Goal: Obtain resource: Download file/media

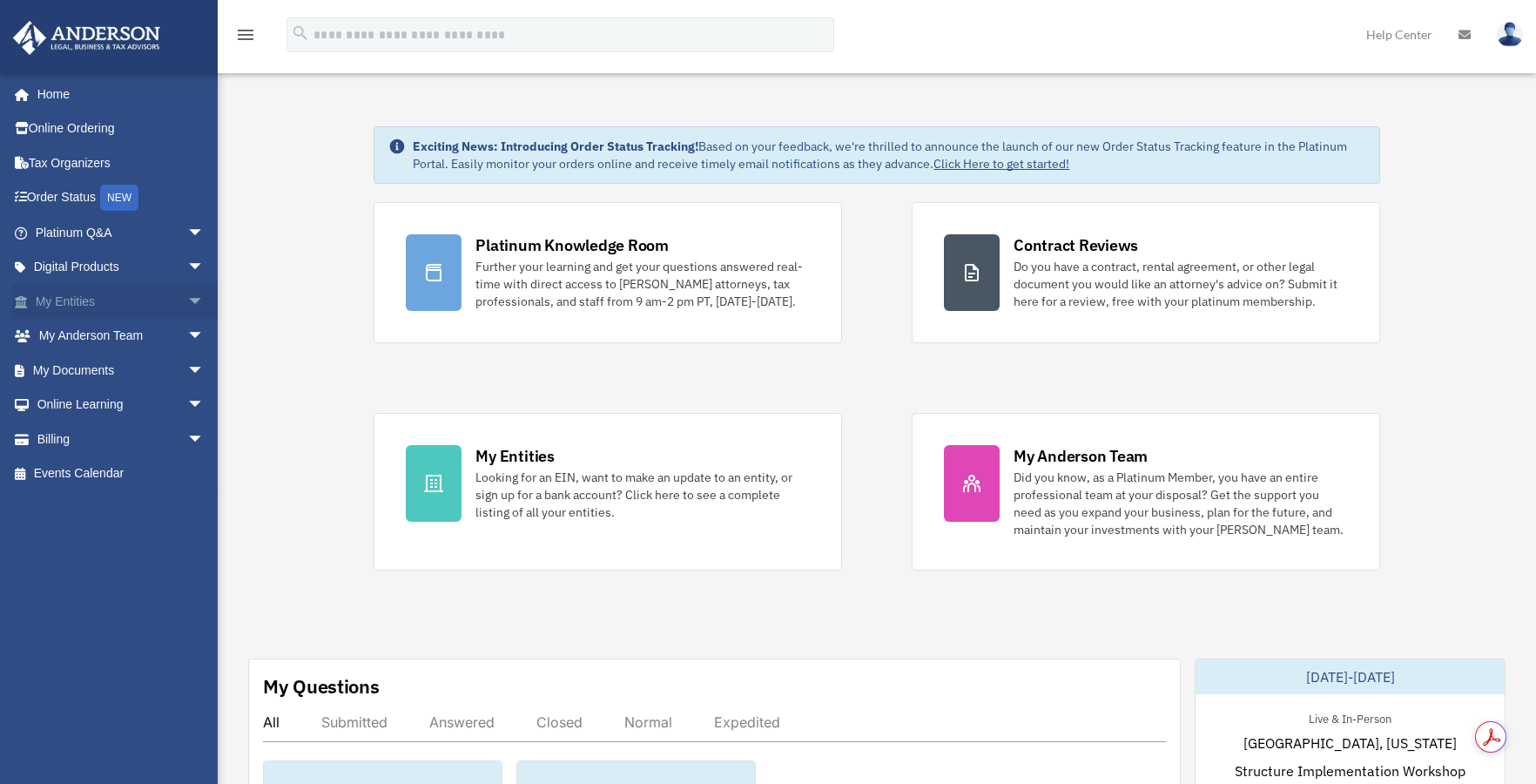
click at [187, 299] on span "arrow_drop_down" at bounding box center [205, 302] width 35 height 36
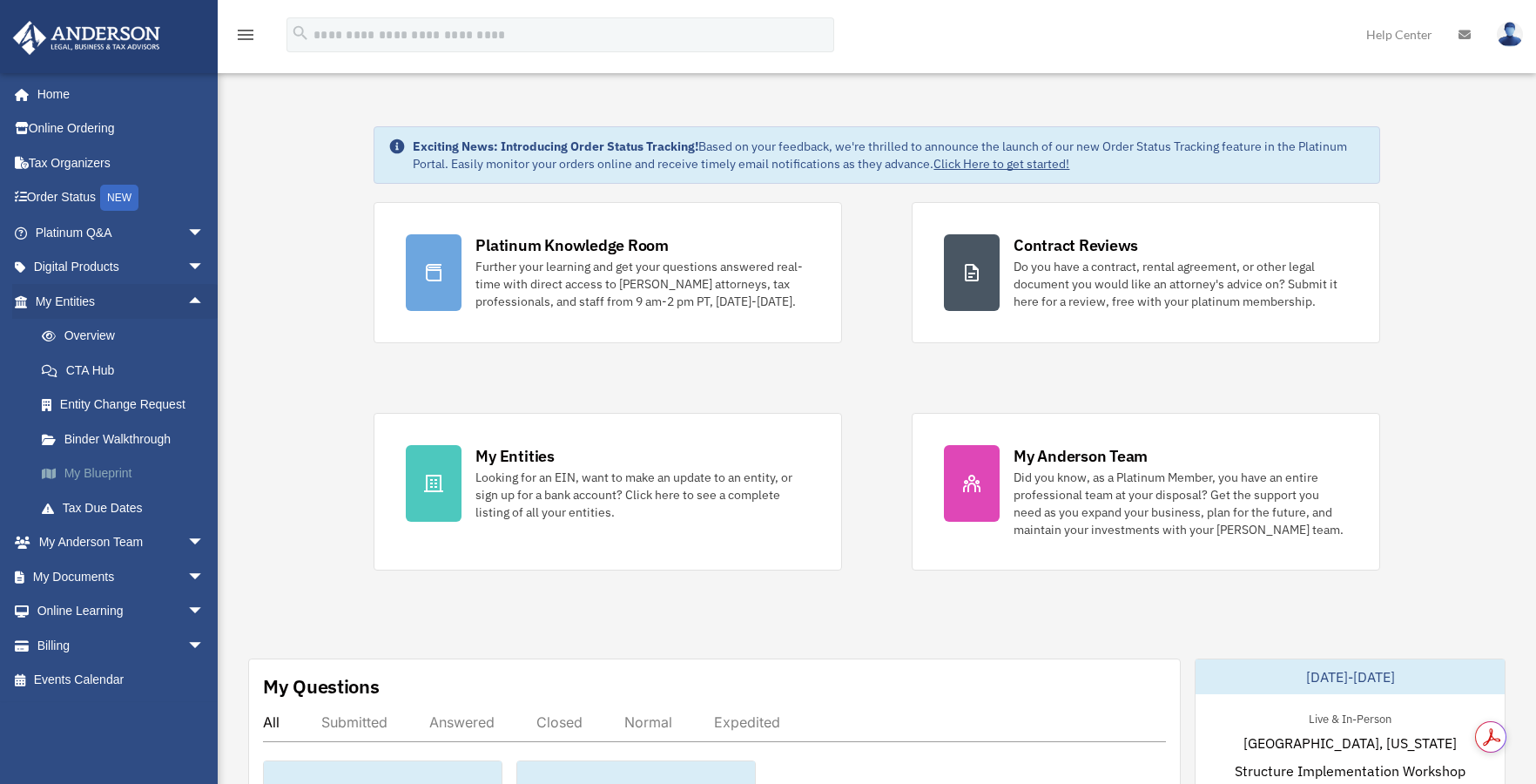
click at [111, 477] on link "My Blueprint" at bounding box center [127, 474] width 206 height 35
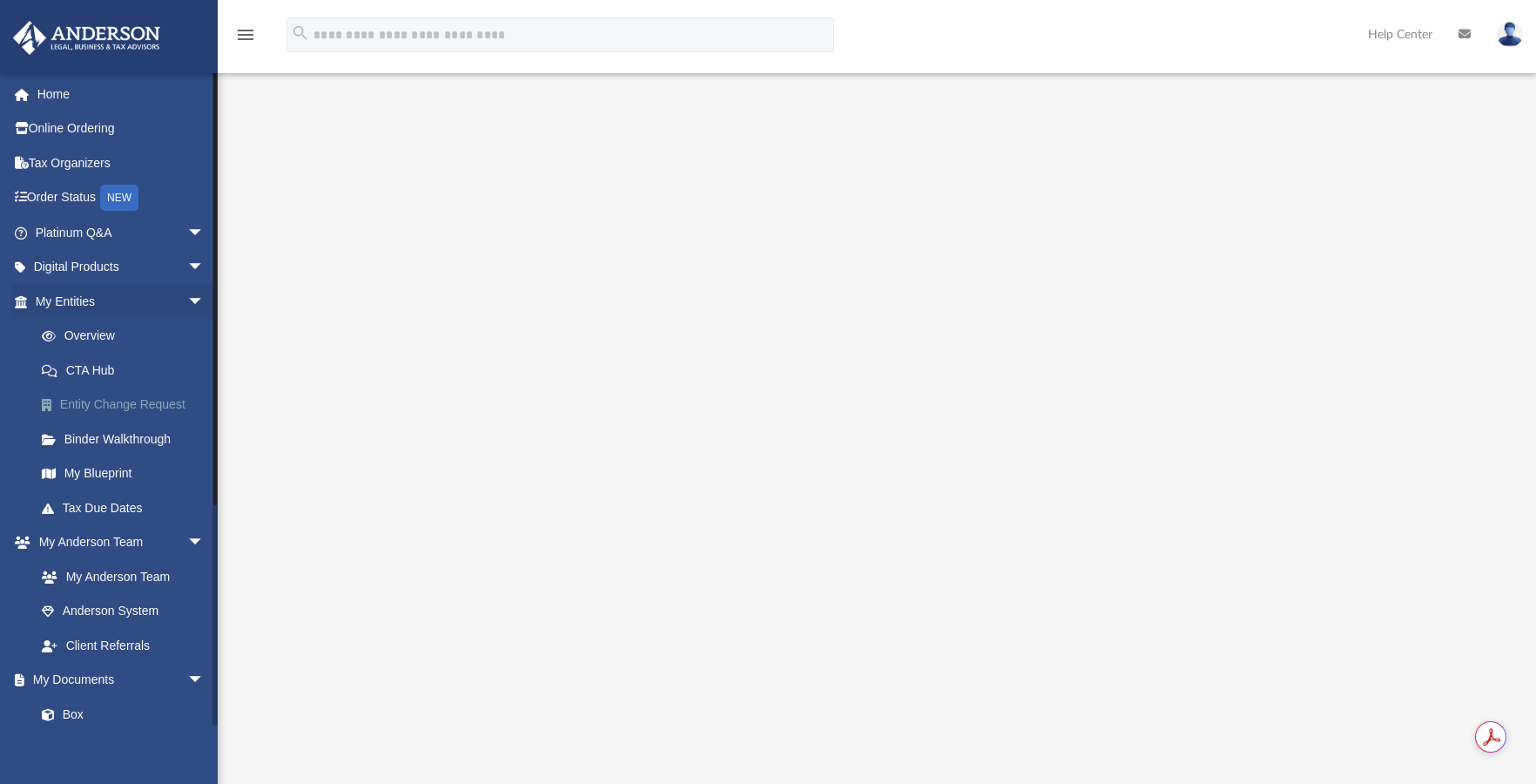
click at [117, 403] on link "Entity Change Request" at bounding box center [127, 405] width 206 height 35
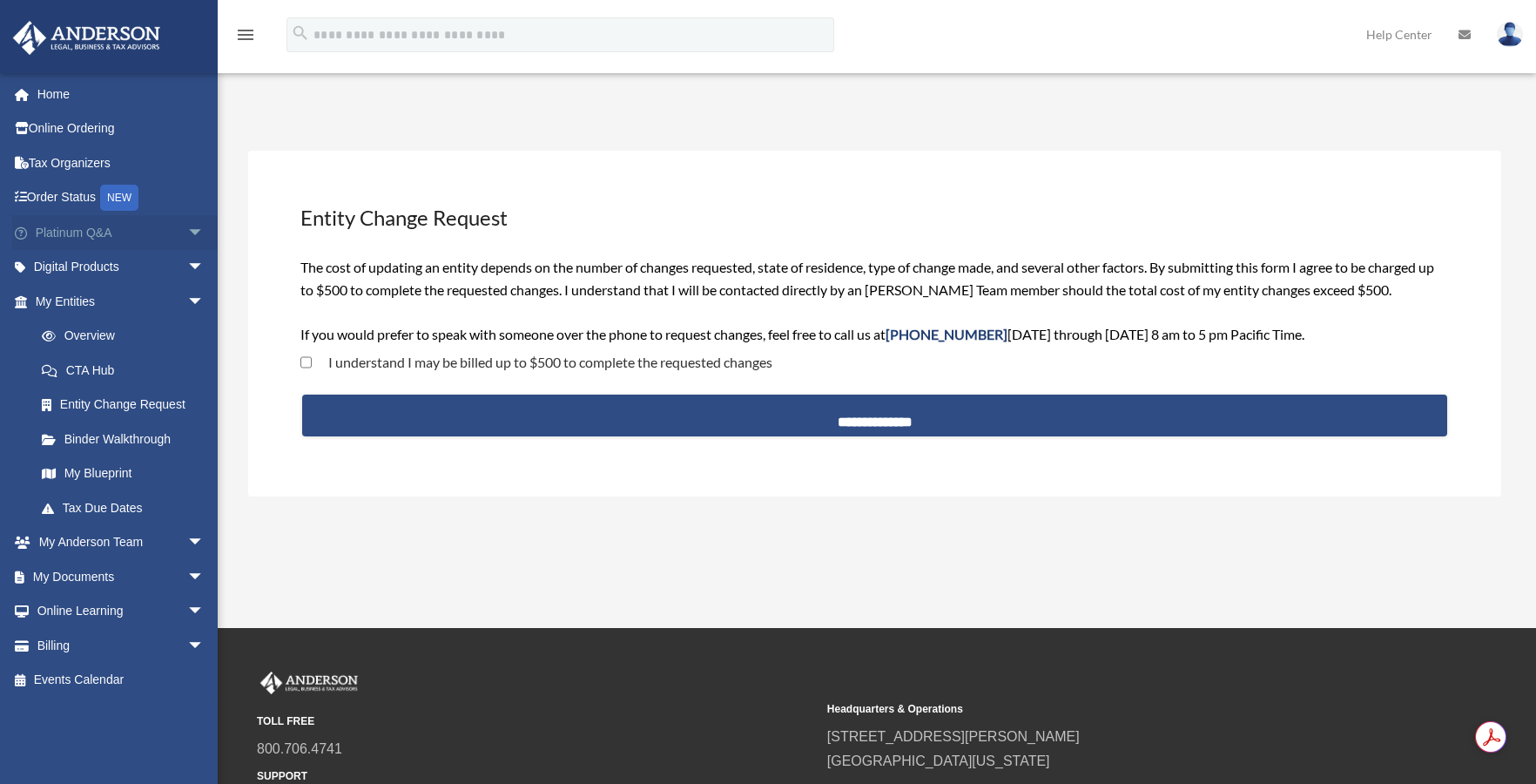
click at [187, 234] on span "arrow_drop_down" at bounding box center [205, 232] width 35 height 36
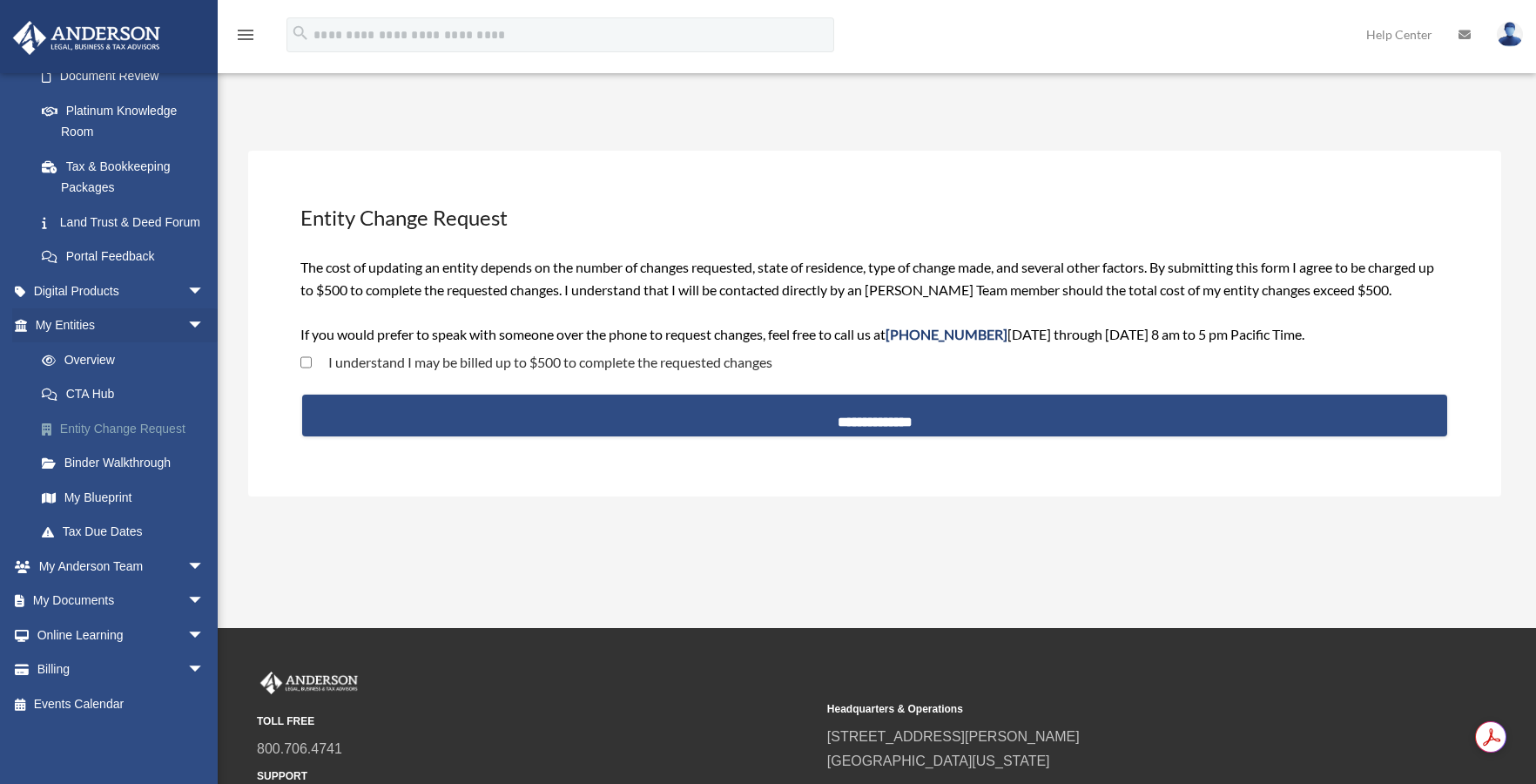
scroll to position [345, 0]
click at [83, 368] on link "Overview" at bounding box center [127, 359] width 206 height 35
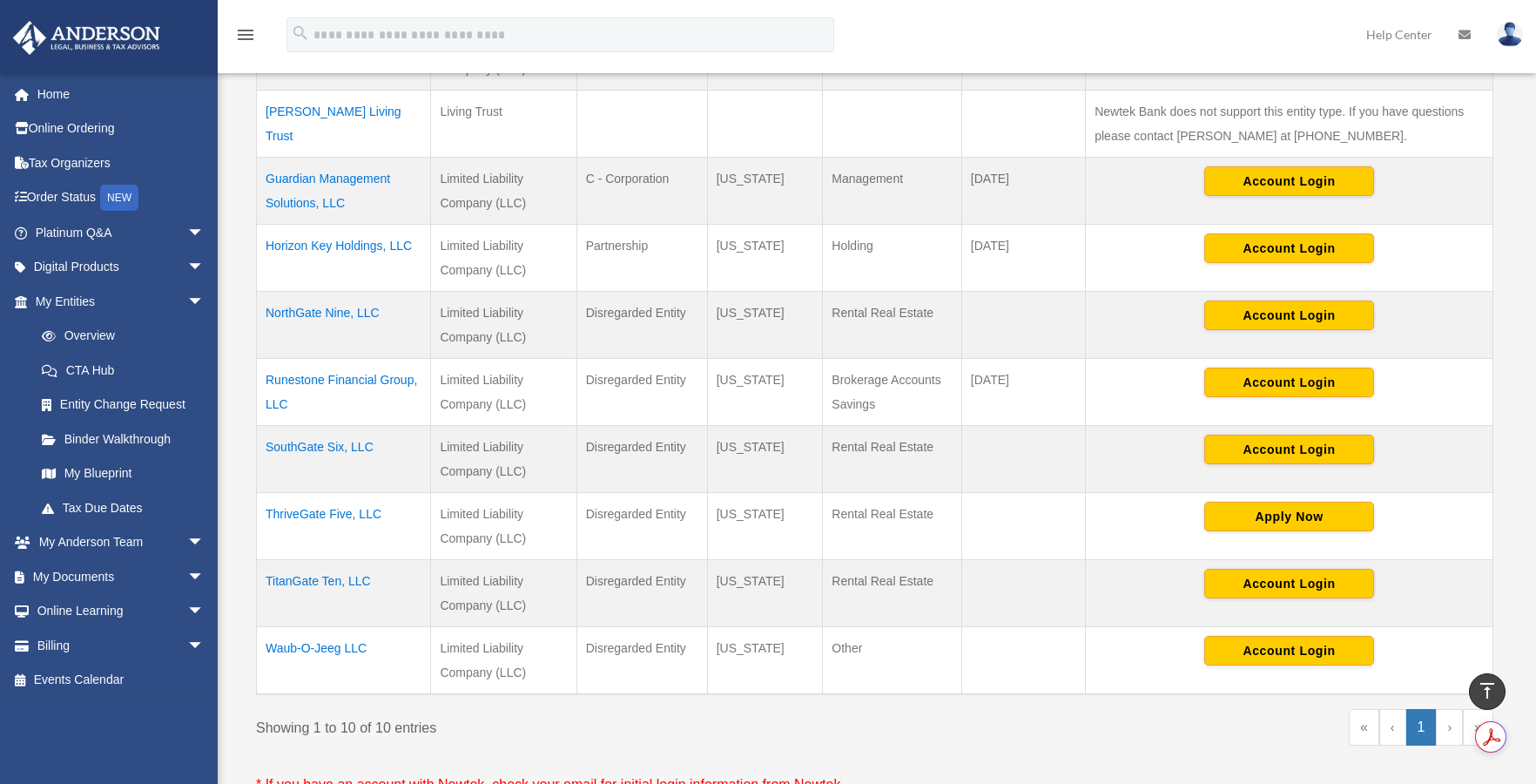
scroll to position [505, 0]
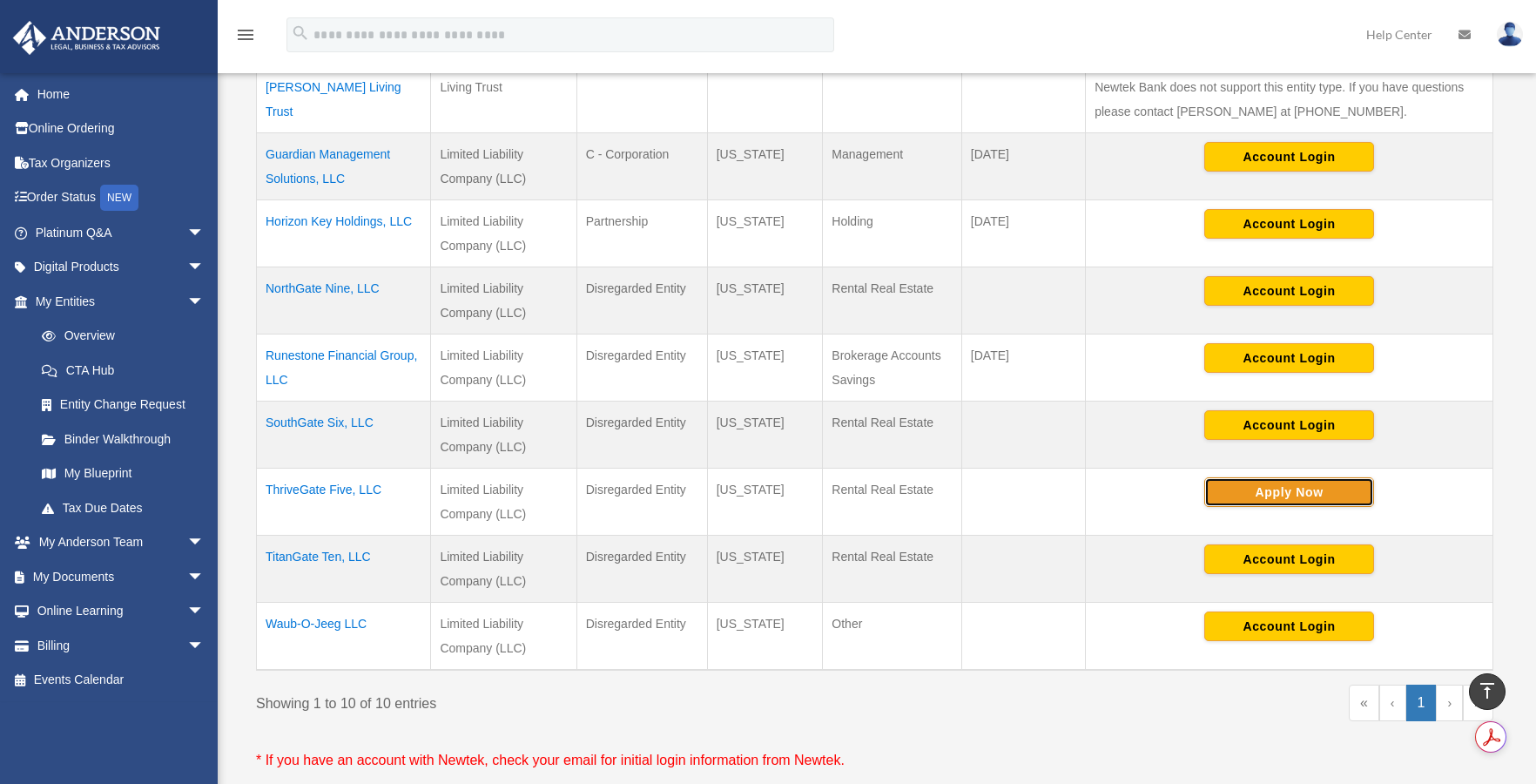
click at [1261, 487] on button "Apply Now" at bounding box center [1289, 492] width 170 height 29
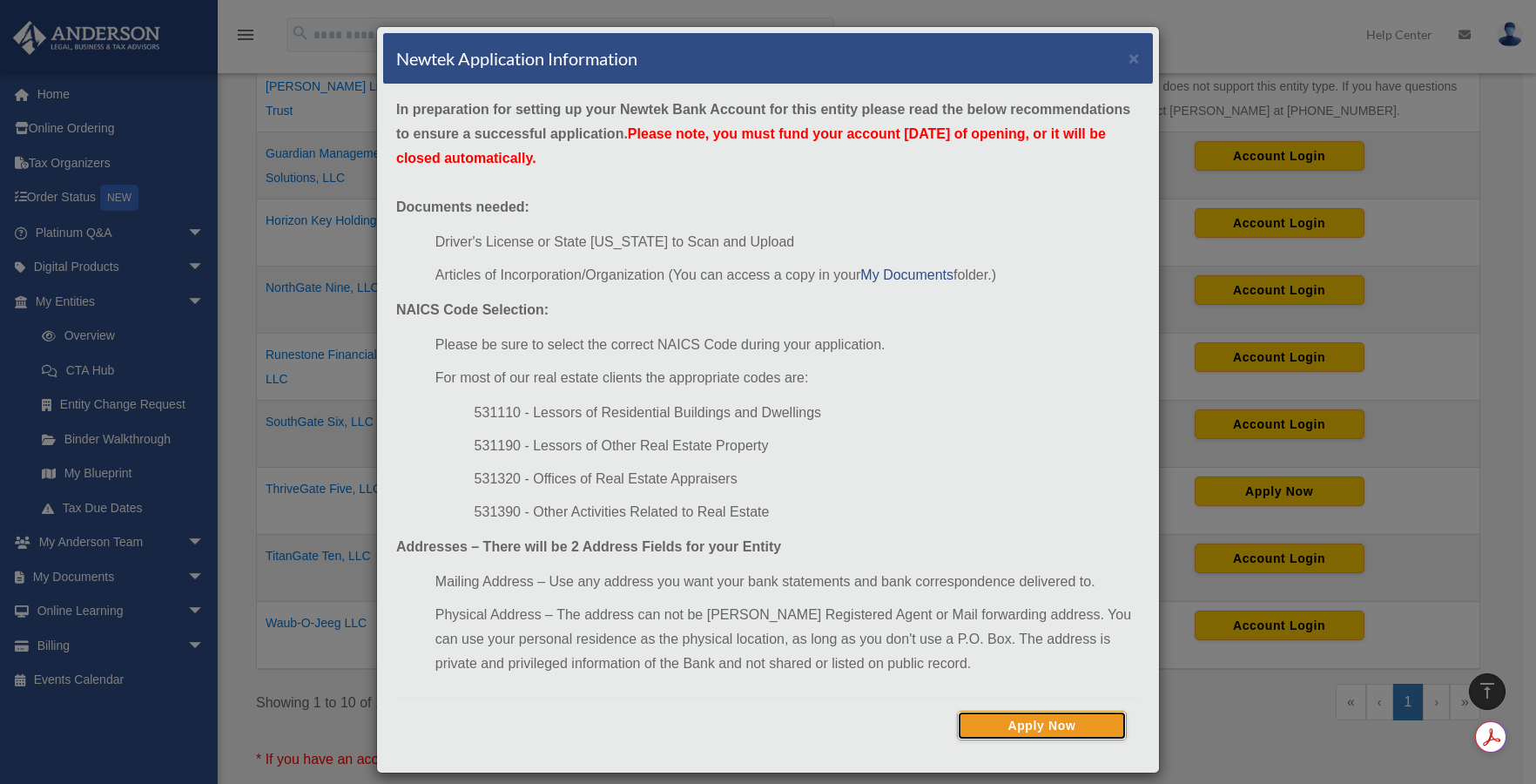
click at [1002, 721] on button "Apply Now" at bounding box center [1042, 725] width 170 height 29
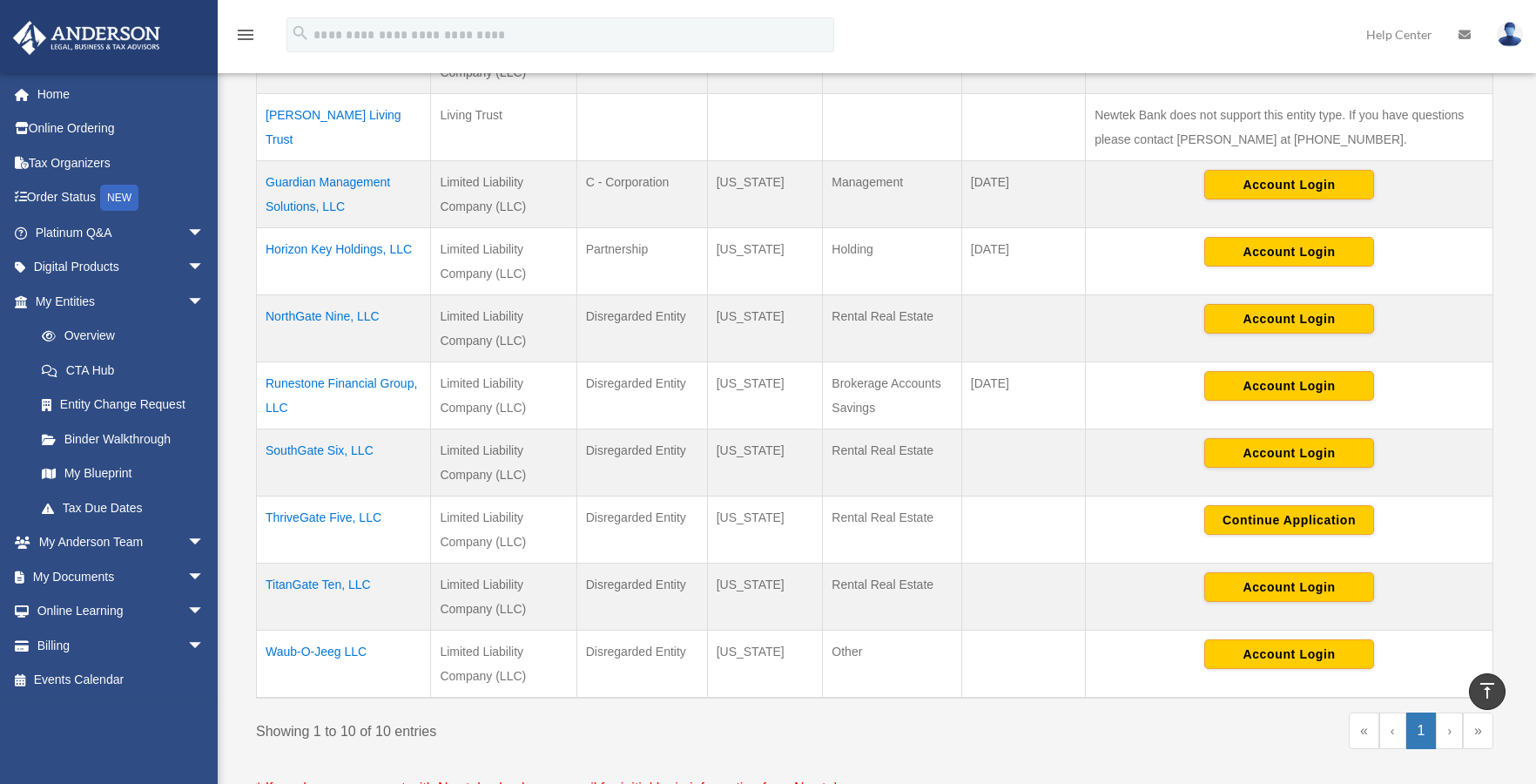
scroll to position [476, 0]
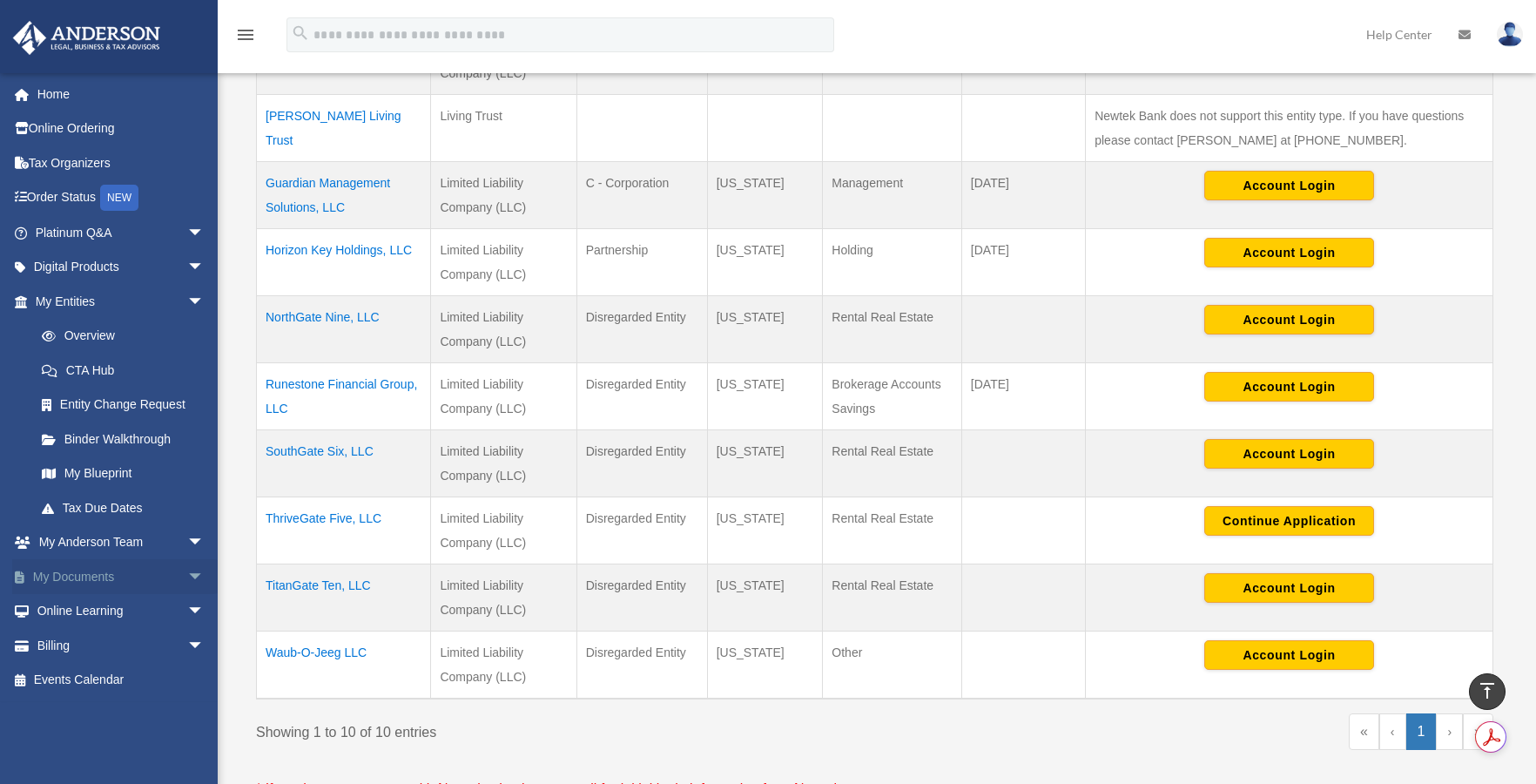
click at [187, 574] on span "arrow_drop_down" at bounding box center [205, 577] width 35 height 36
click at [69, 610] on link "Box" at bounding box center [127, 611] width 206 height 35
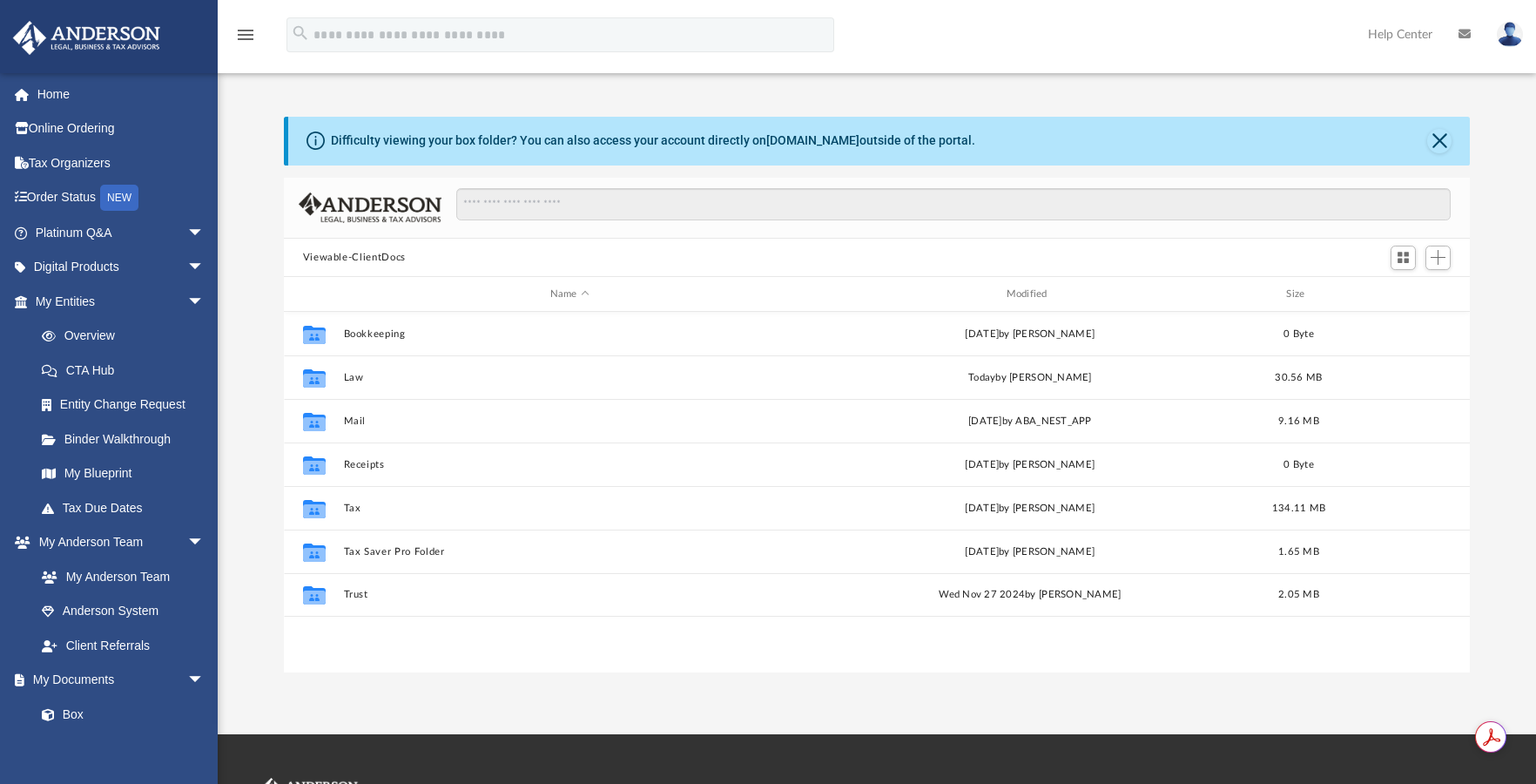
scroll to position [383, 1173]
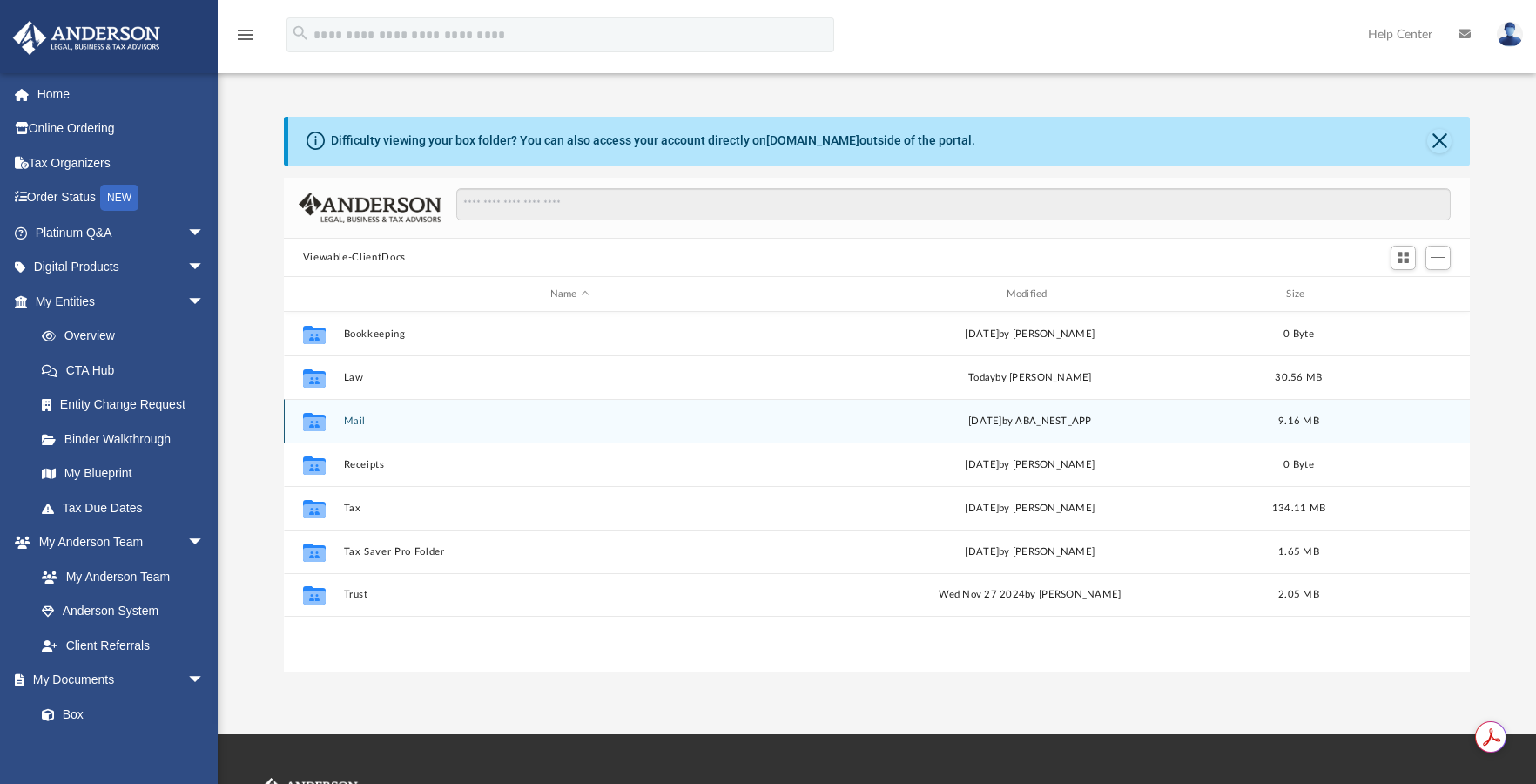
click at [351, 421] on button "Mail" at bounding box center [569, 421] width 453 height 12
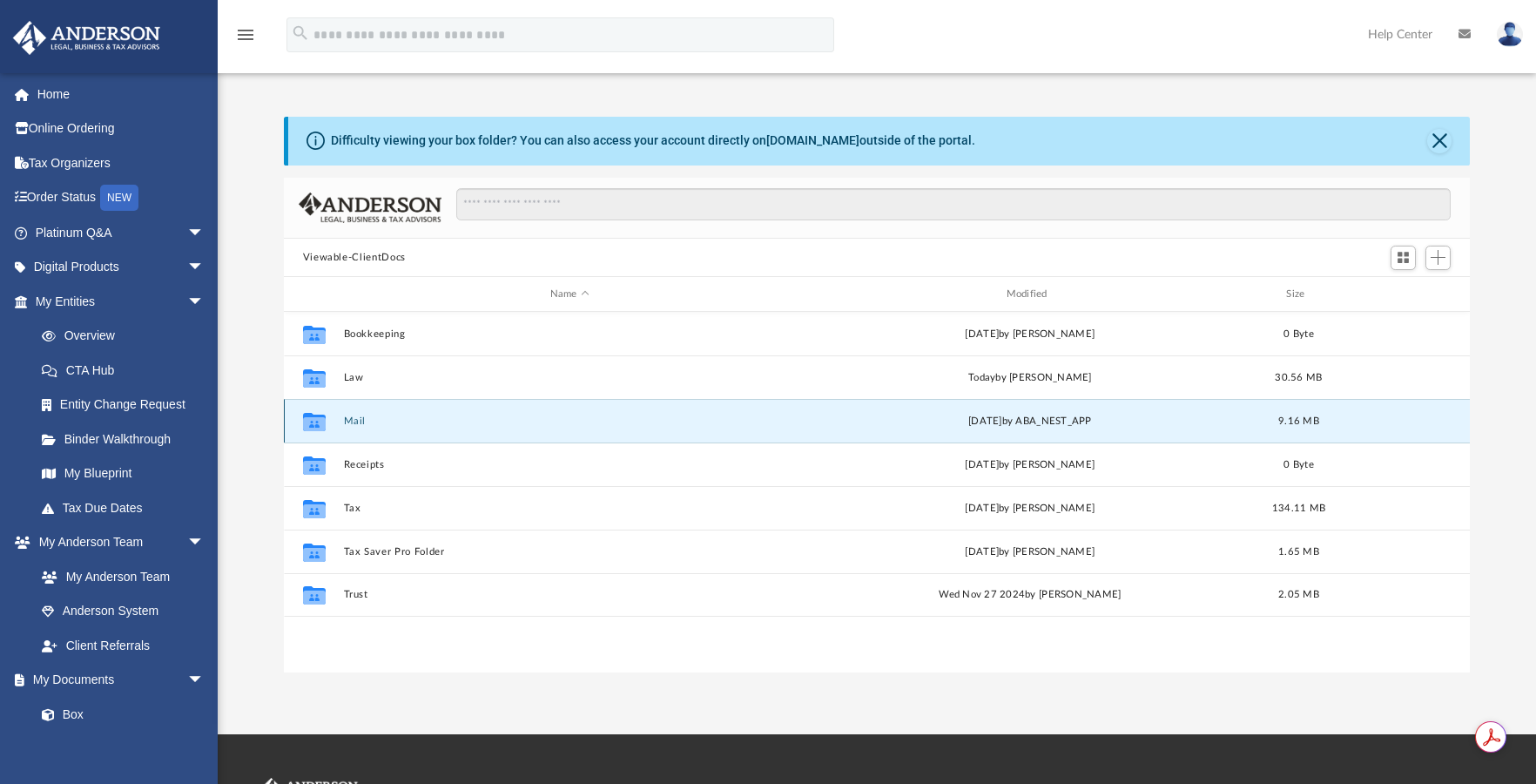
click at [351, 421] on button "Mail" at bounding box center [569, 421] width 453 height 12
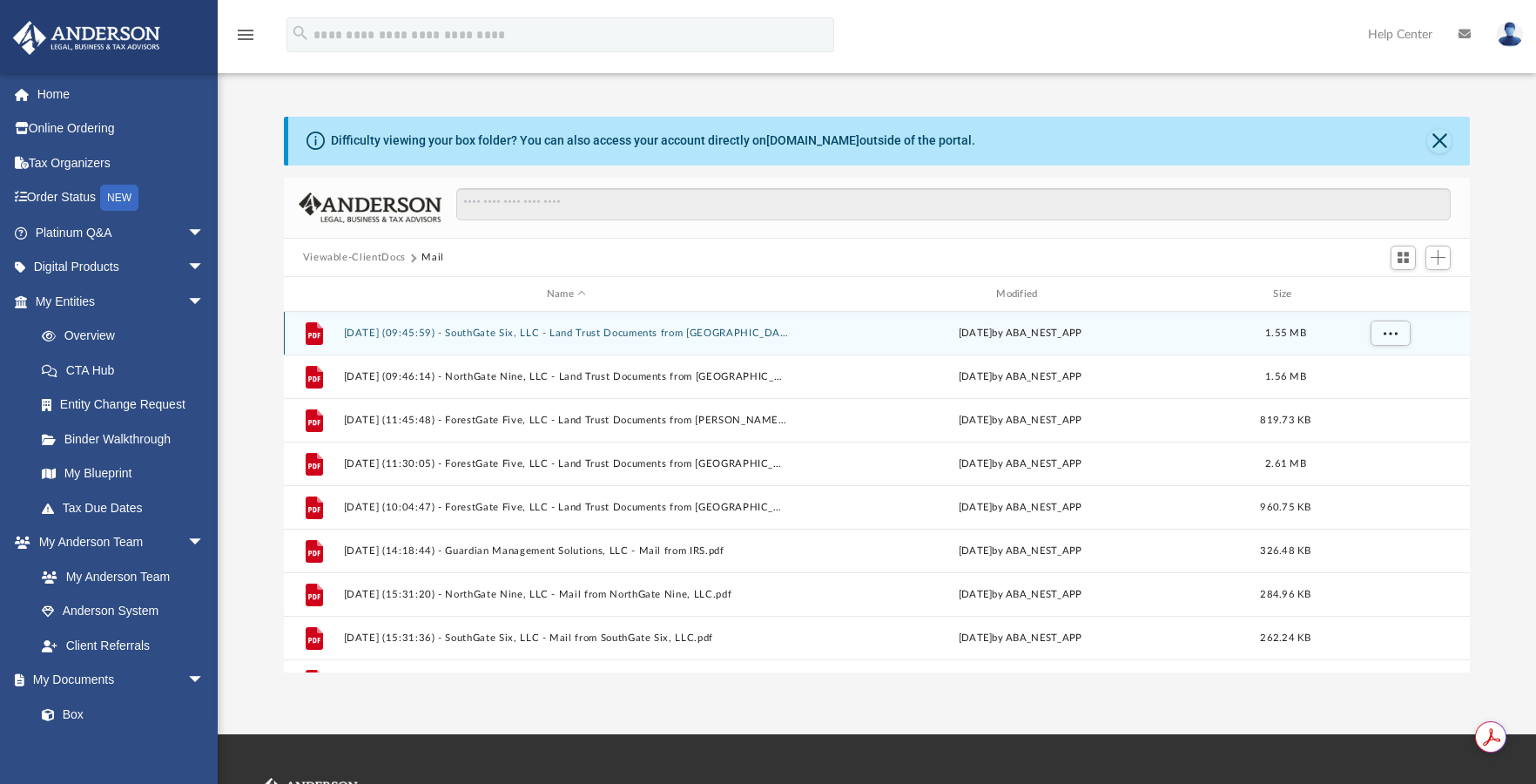
scroll to position [74, 0]
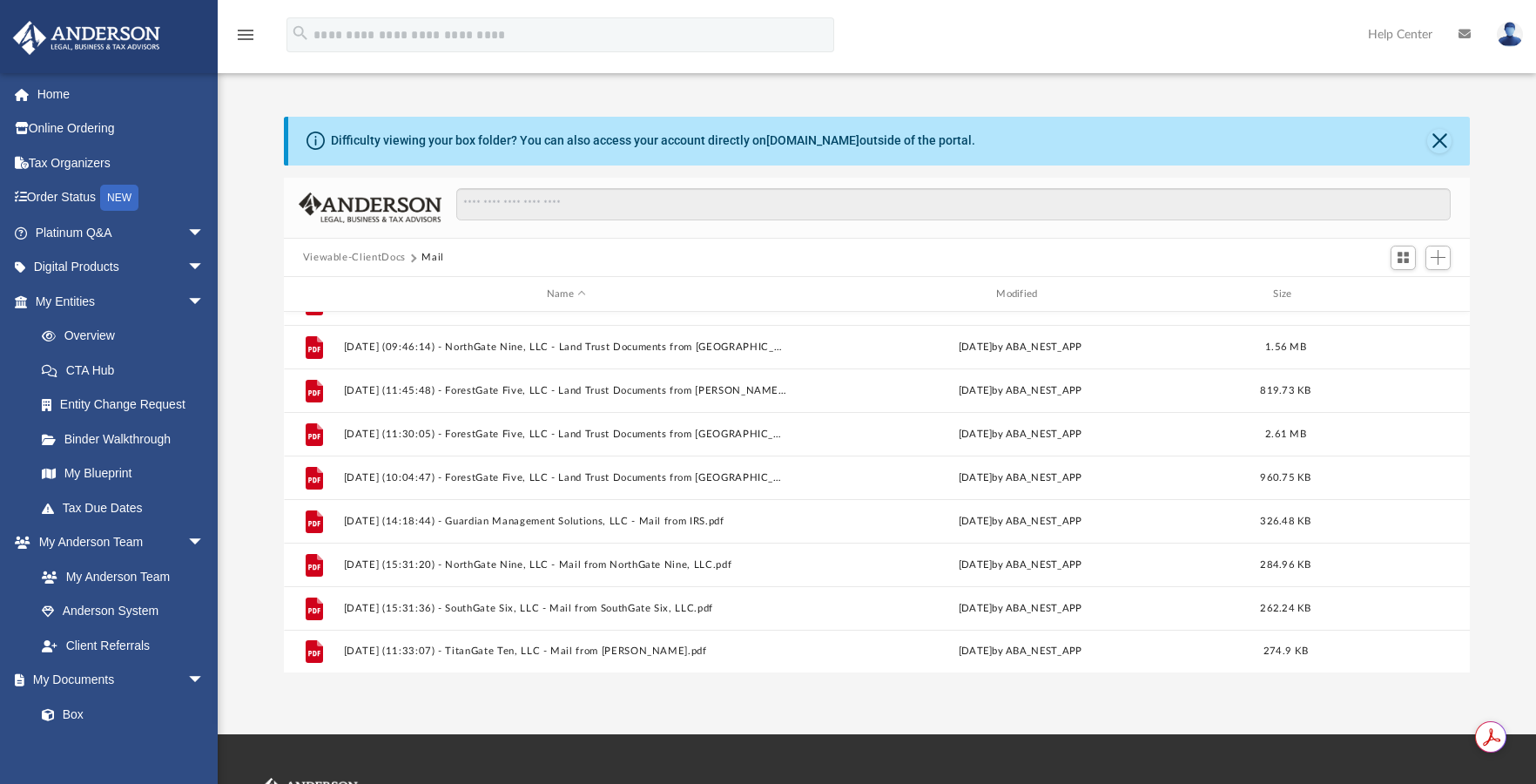
click at [351, 257] on button "Viewable-ClientDocs" at bounding box center [353, 258] width 103 height 16
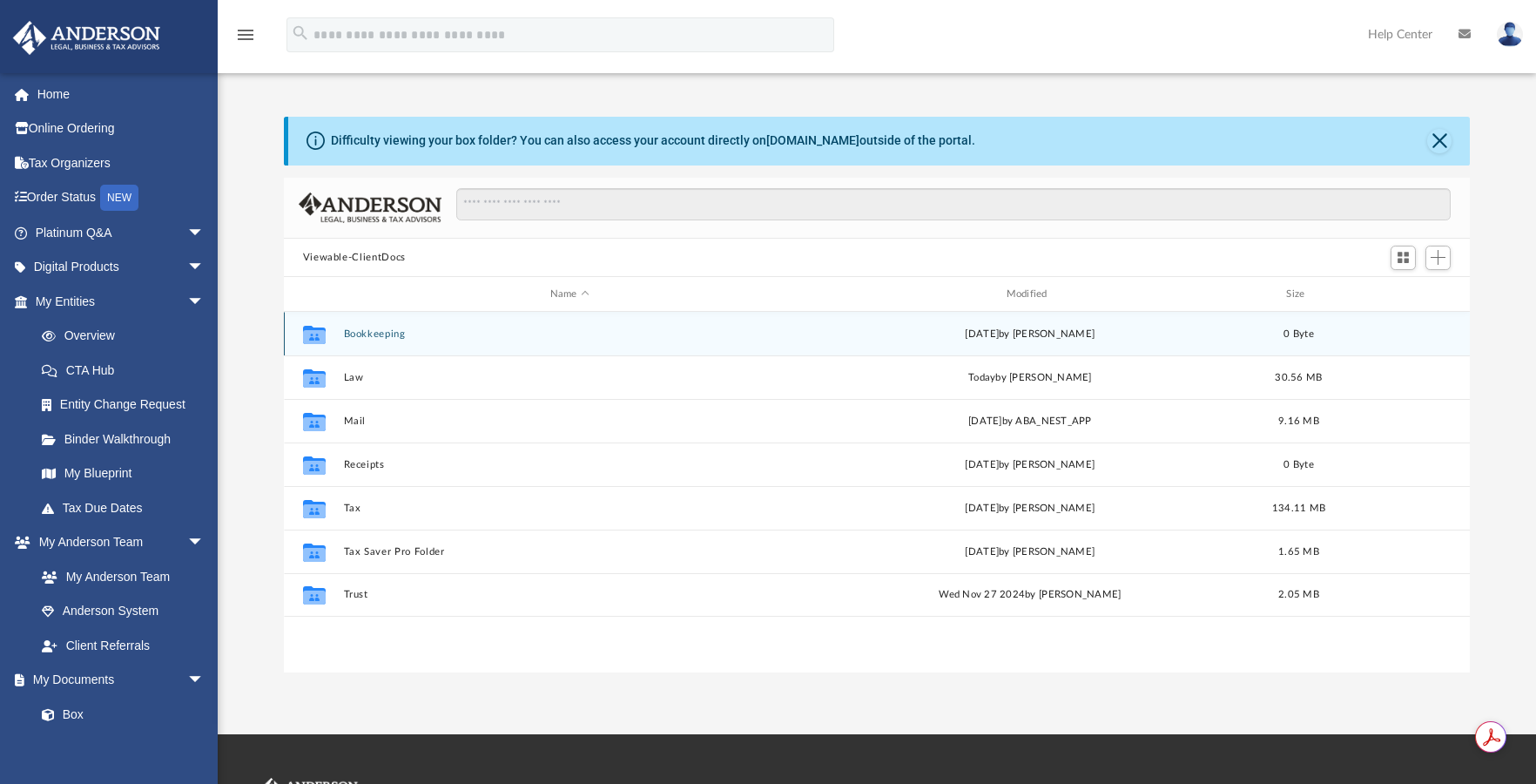
scroll to position [0, 0]
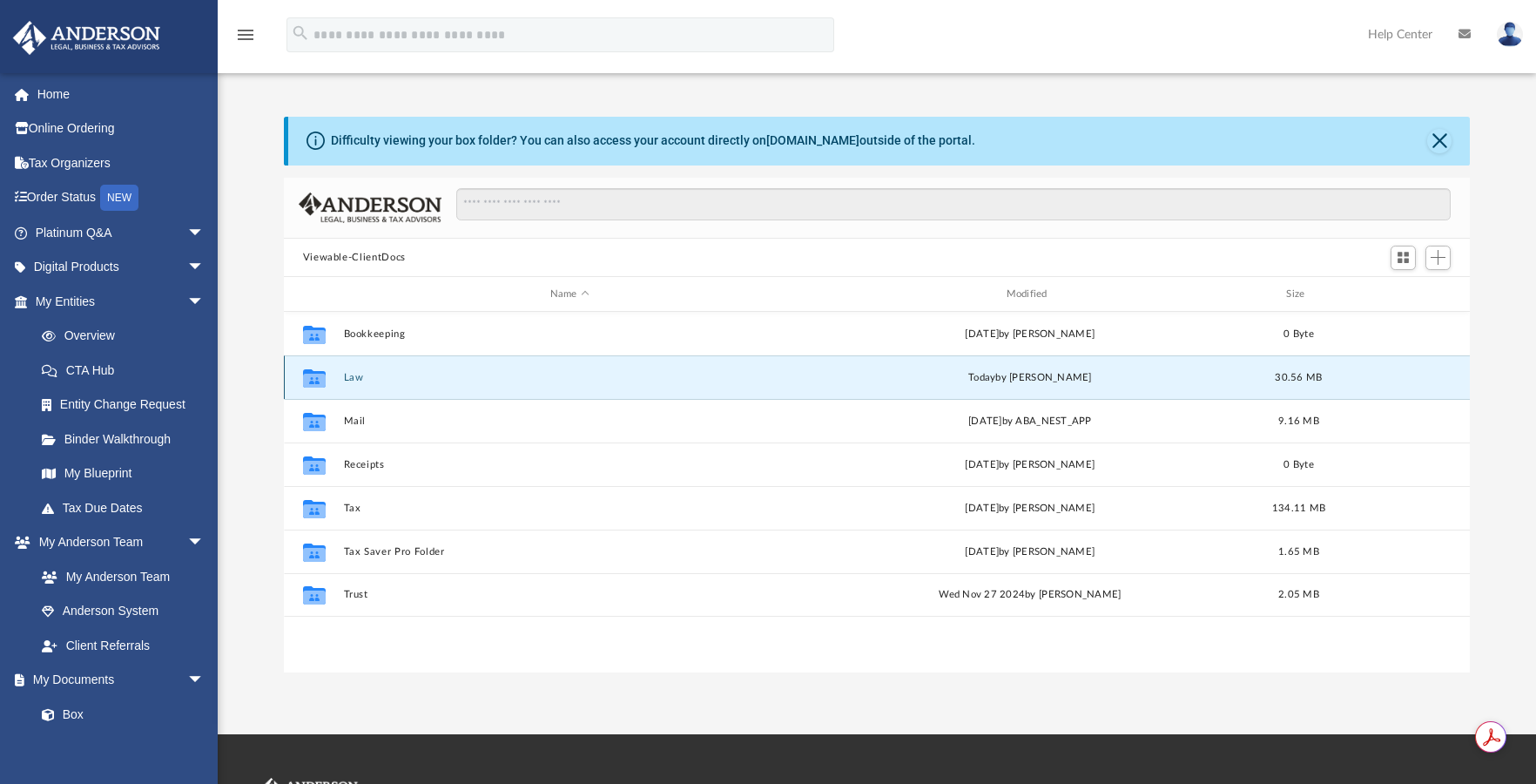
click at [353, 377] on button "Law" at bounding box center [569, 378] width 453 height 12
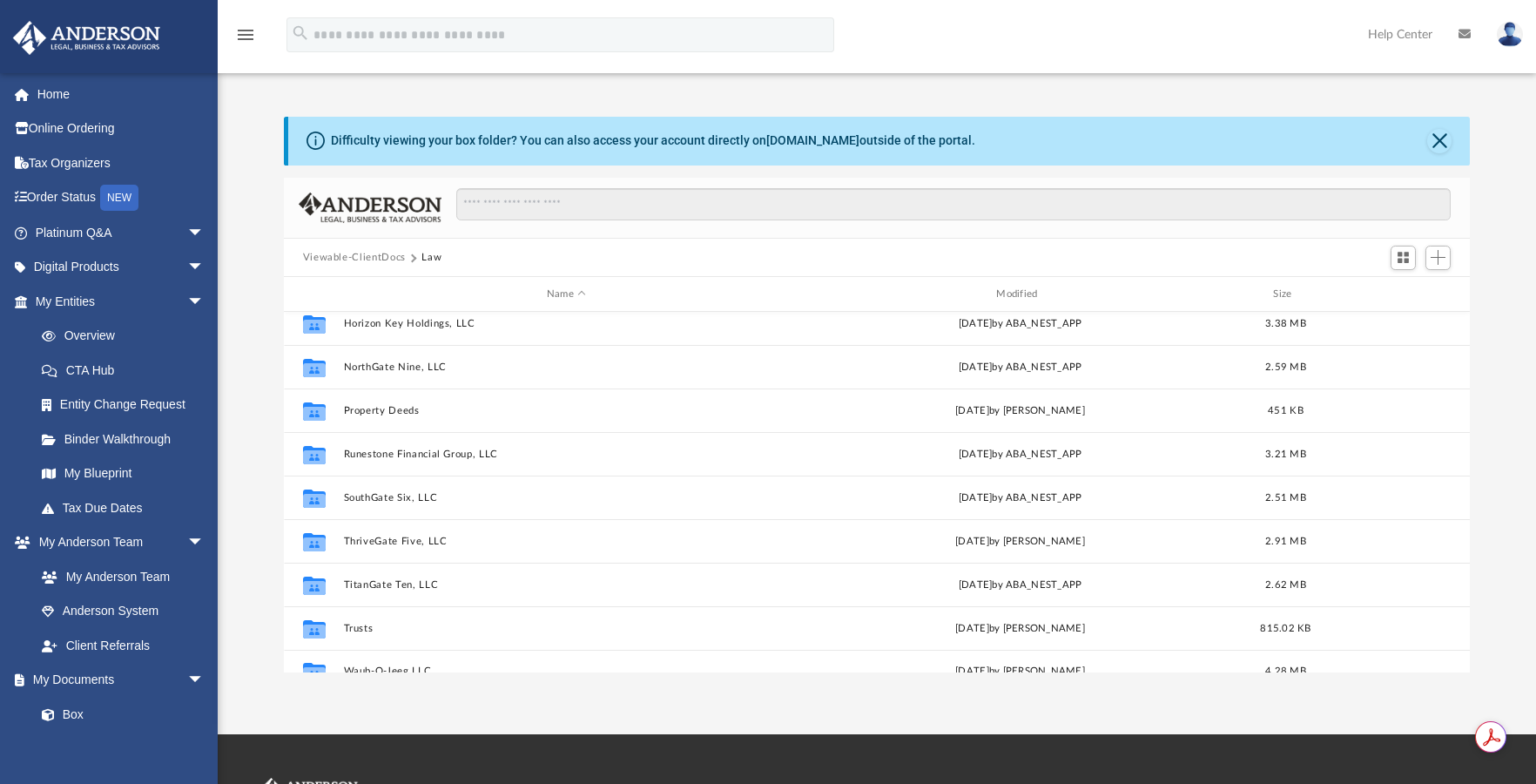
scroll to position [161, 0]
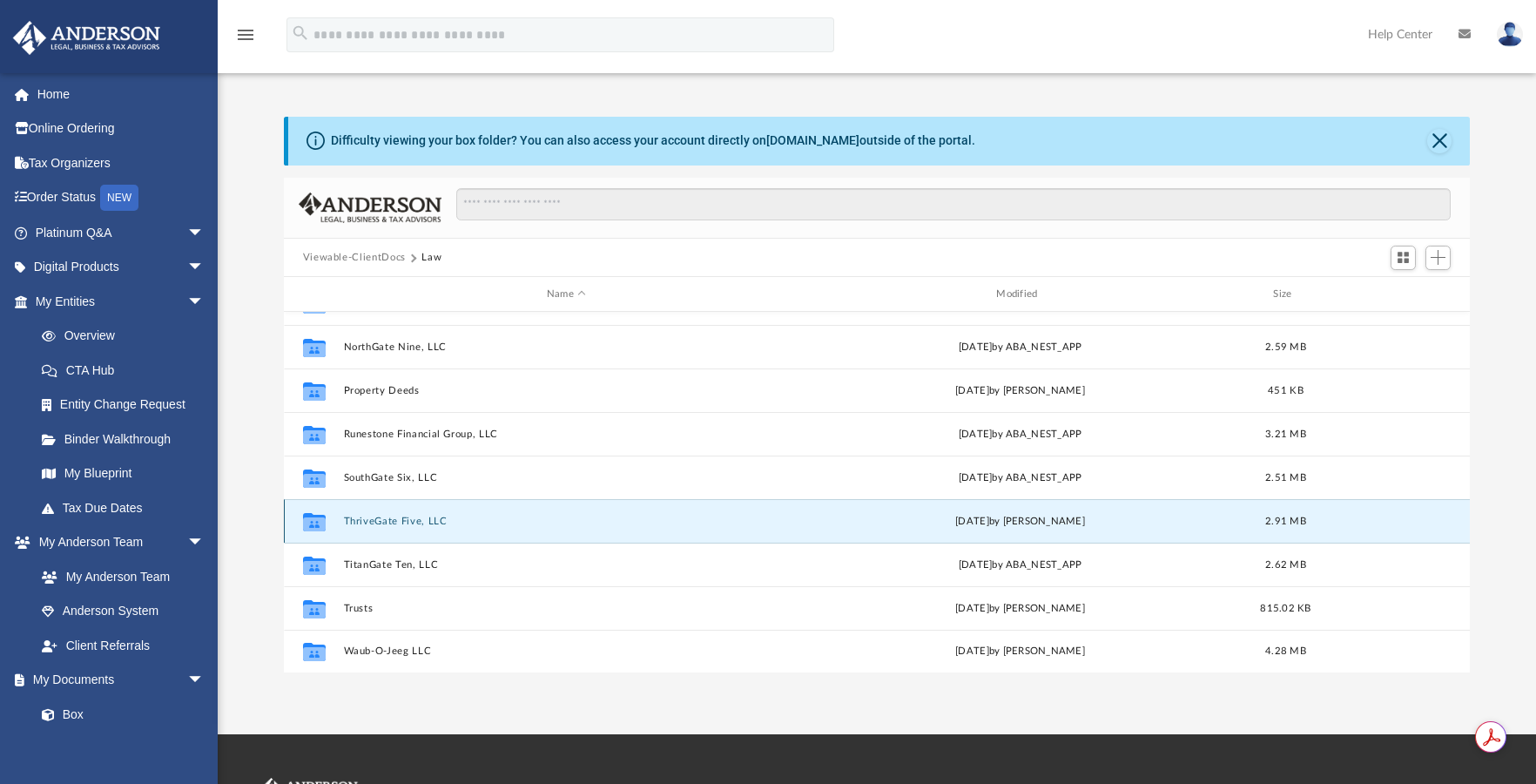
click at [351, 522] on button "ThriveGate Five, LLC" at bounding box center [565, 521] width 446 height 12
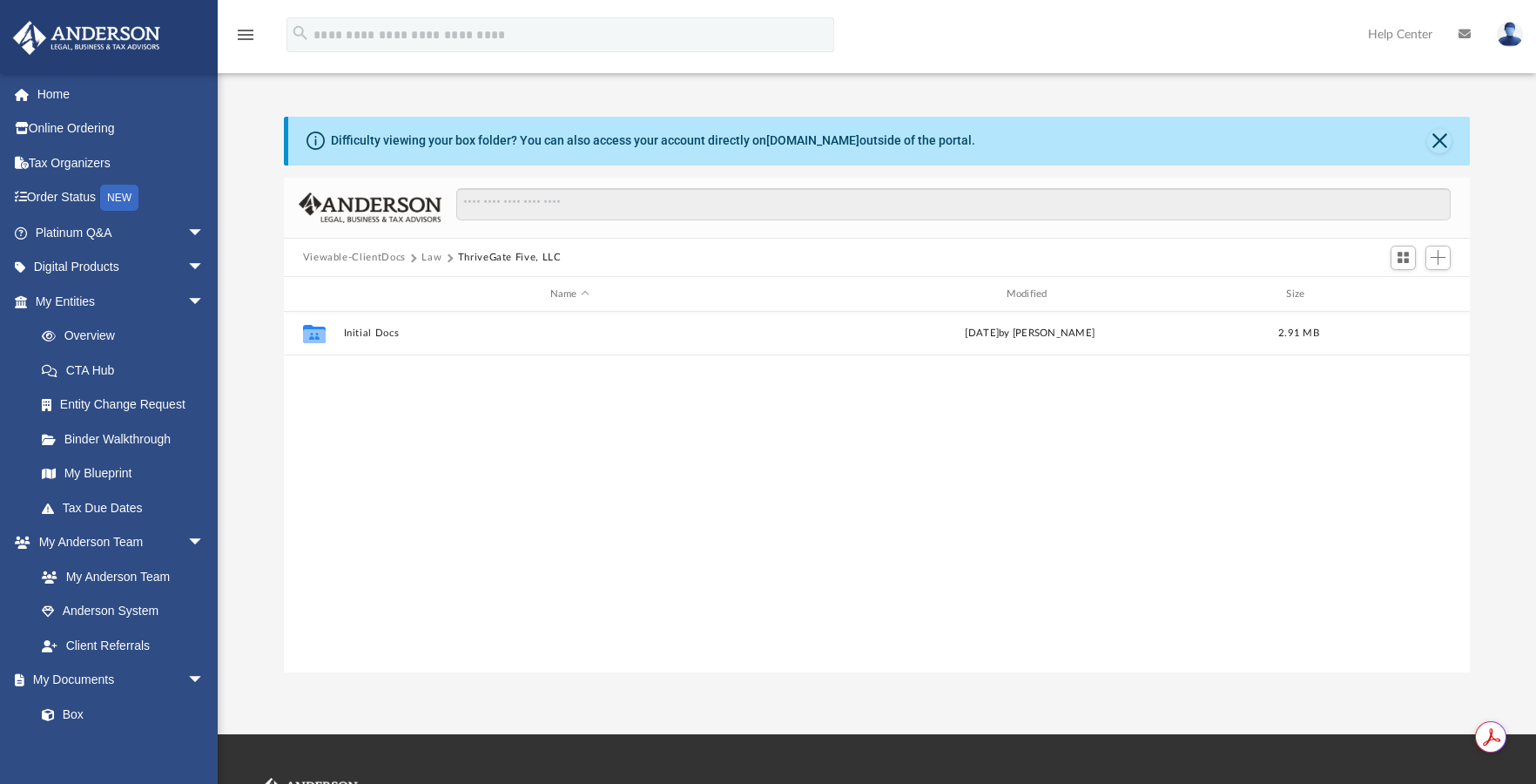
scroll to position [0, 0]
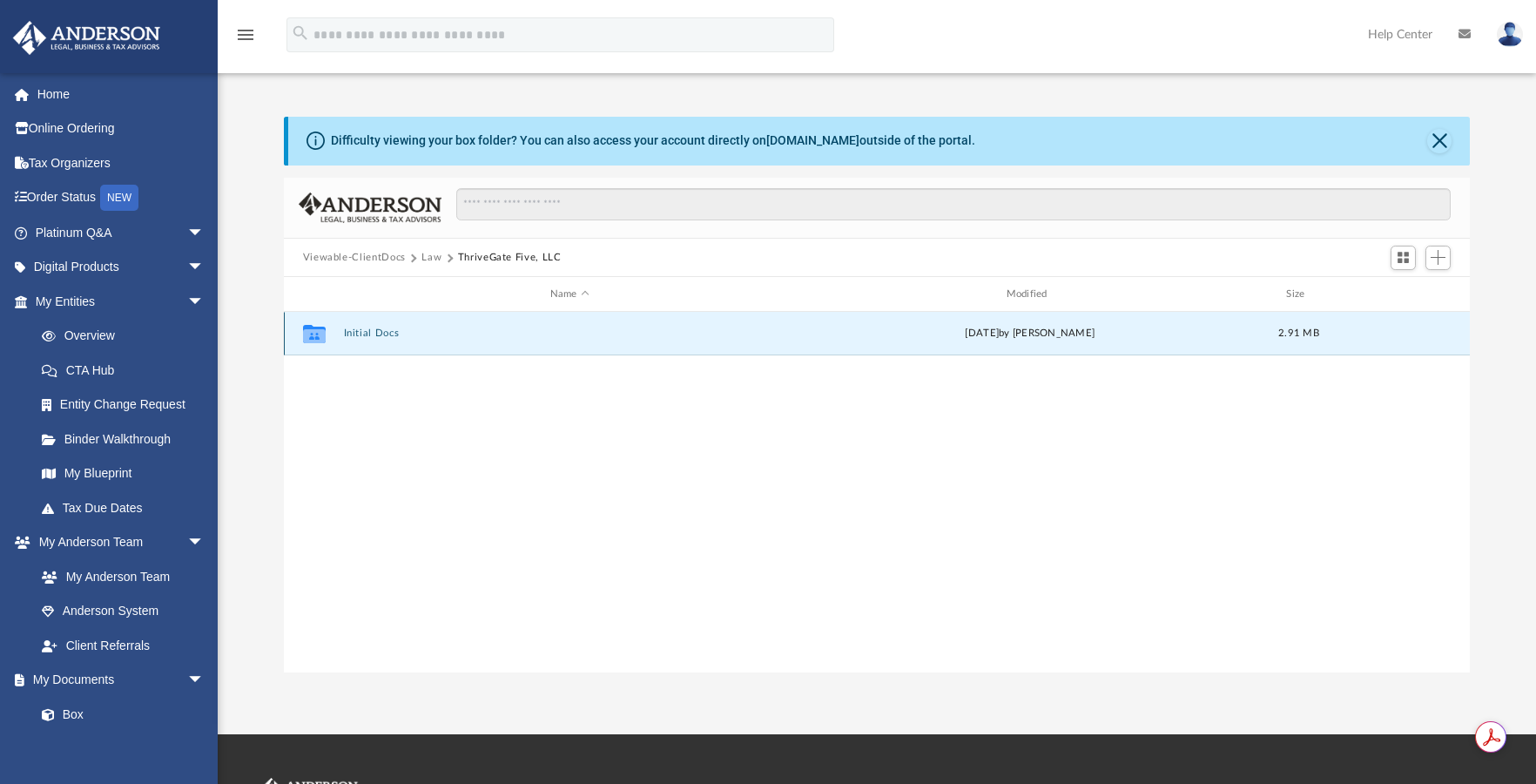
click at [357, 331] on button "Initial Docs" at bounding box center [569, 333] width 453 height 12
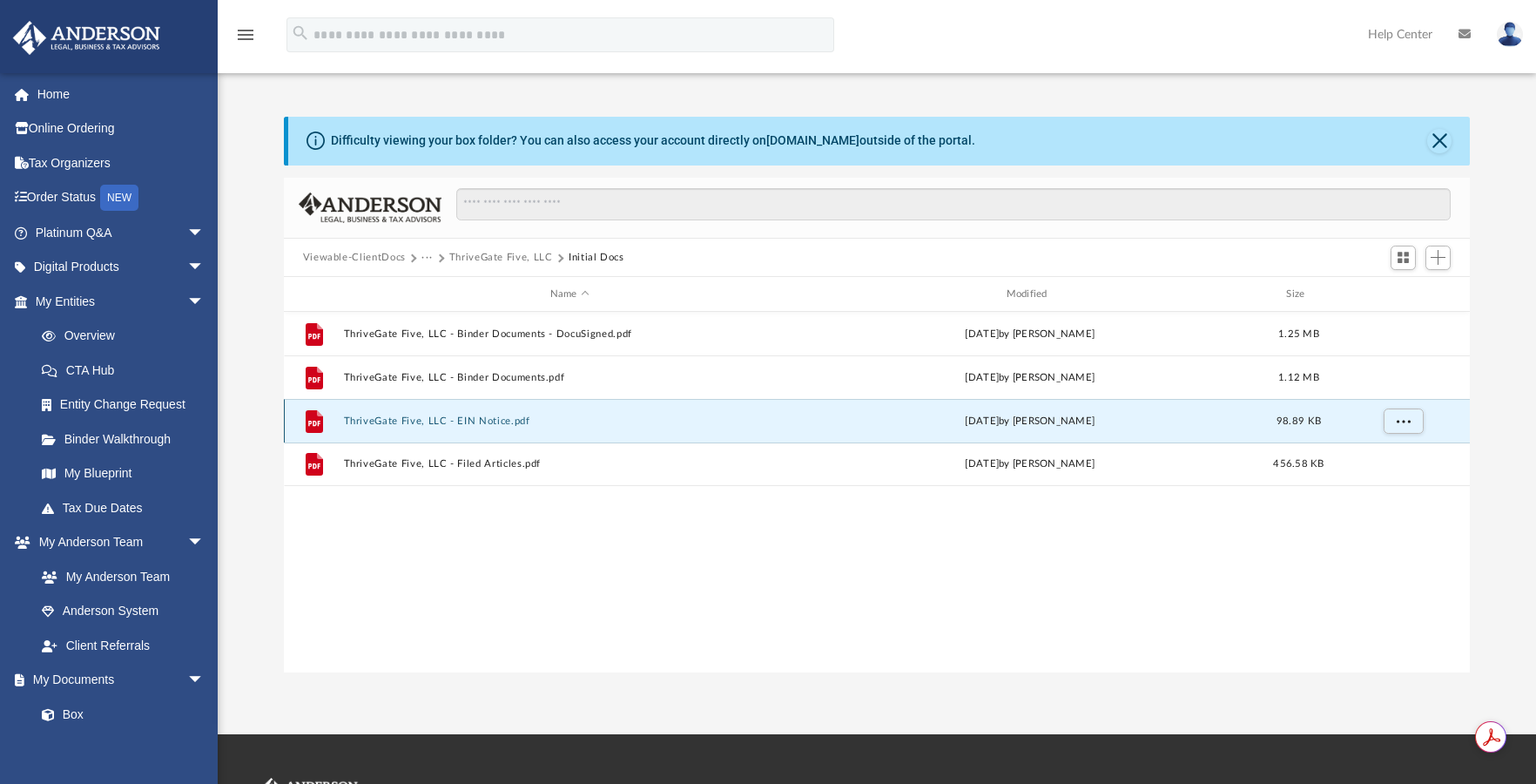
click at [424, 423] on button "ThriveGate Five, LLC - EIN Notice.pdf" at bounding box center [569, 421] width 453 height 12
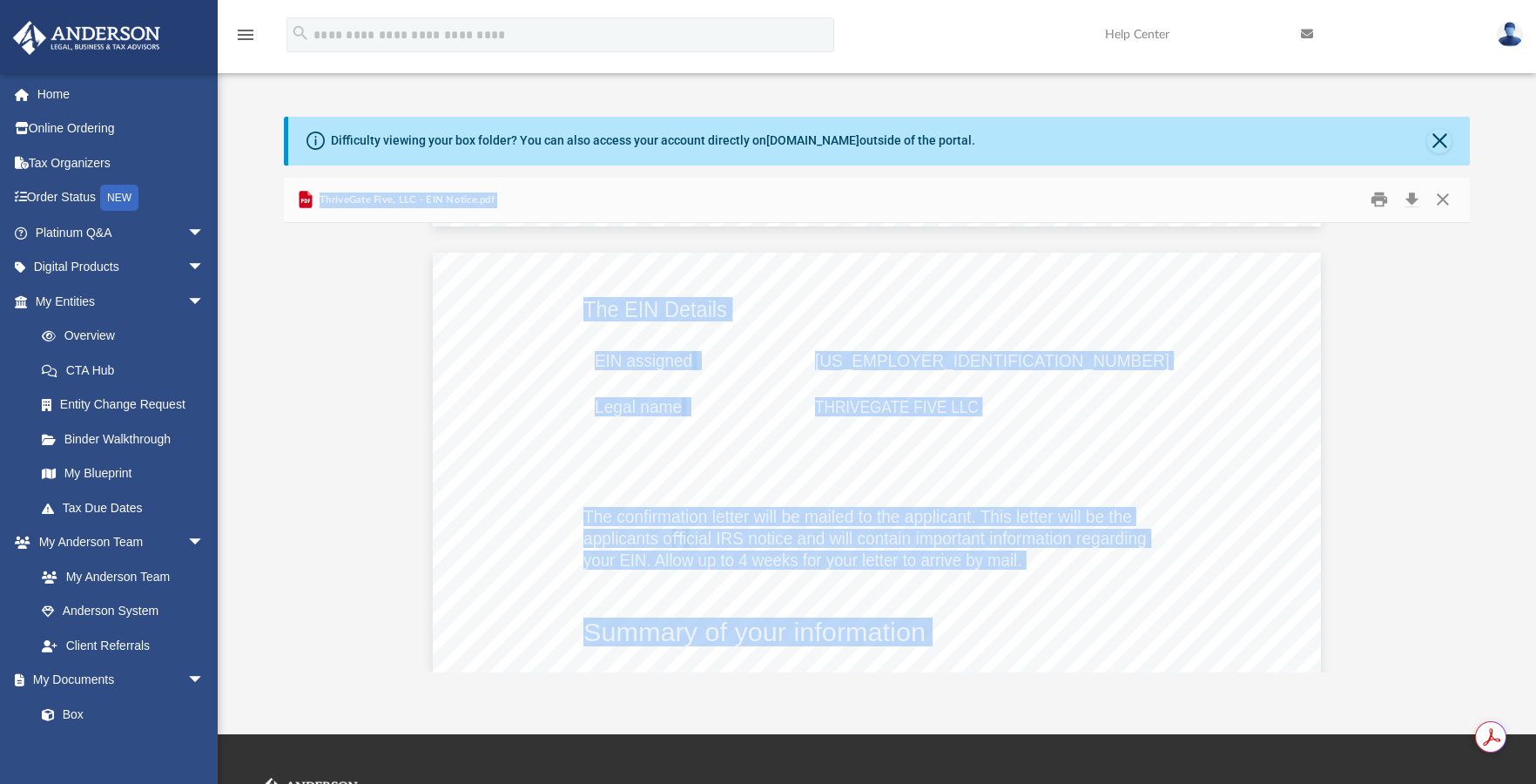
scroll to position [1160, 0]
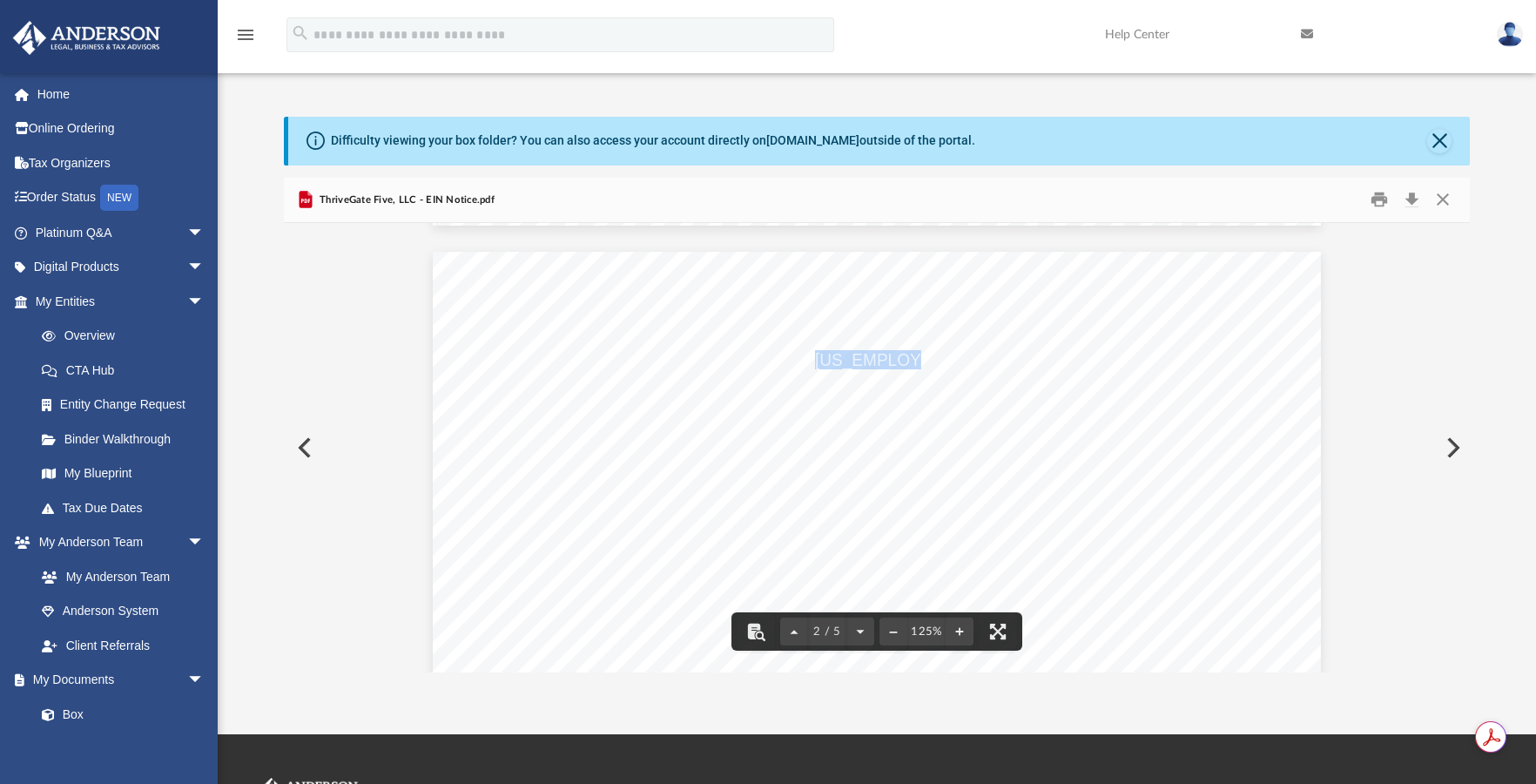
drag, startPoint x: 812, startPoint y: 358, endPoint x: 893, endPoint y: 358, distance: 81.0
click at [893, 358] on span "[US_EMPLOYER_IDENTIFICATION_NUMBER]" at bounding box center [992, 359] width 354 height 18
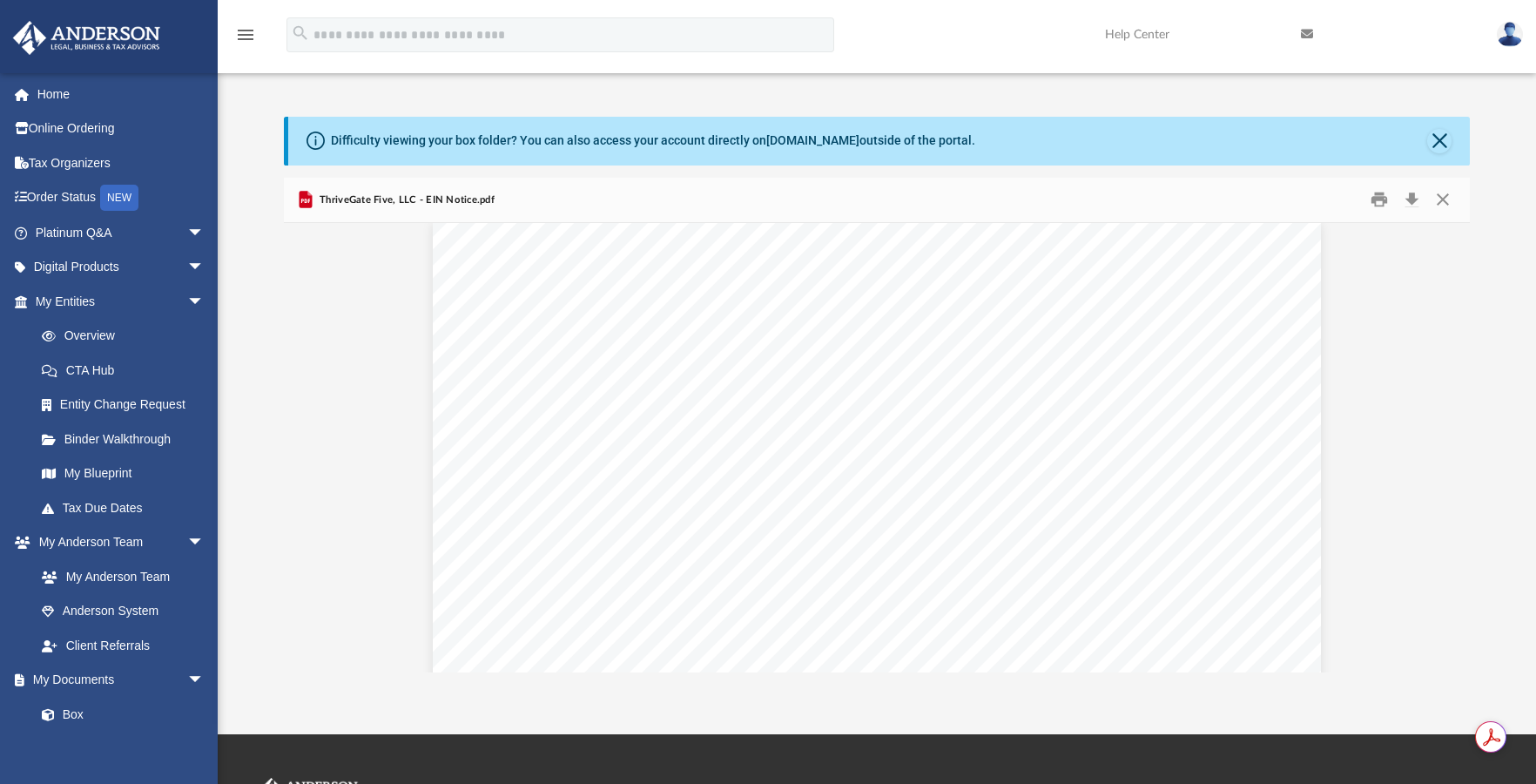
scroll to position [0, 0]
click at [1439, 143] on button "Close" at bounding box center [1439, 141] width 24 height 24
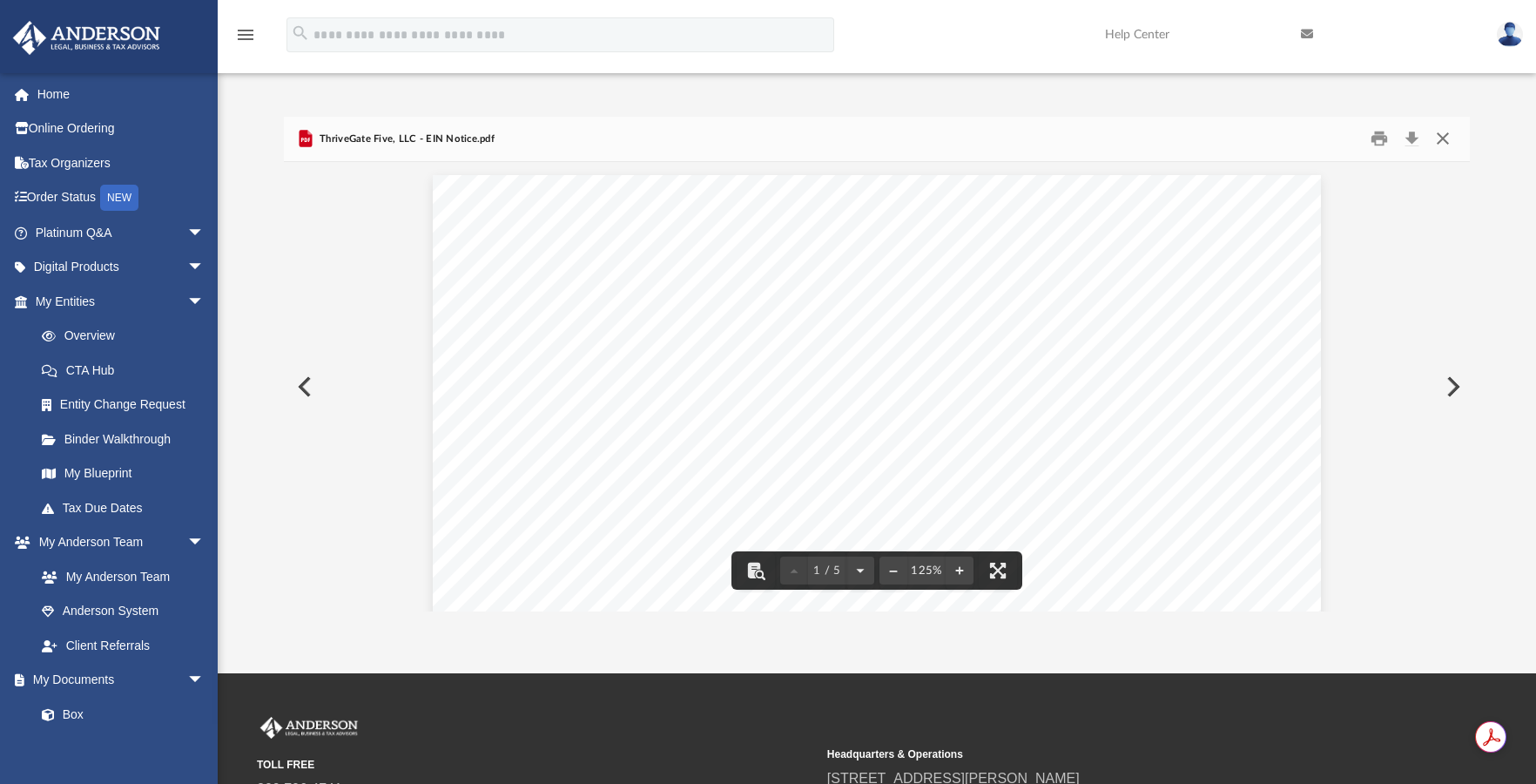
click at [1443, 139] on button "Close" at bounding box center [1443, 139] width 31 height 27
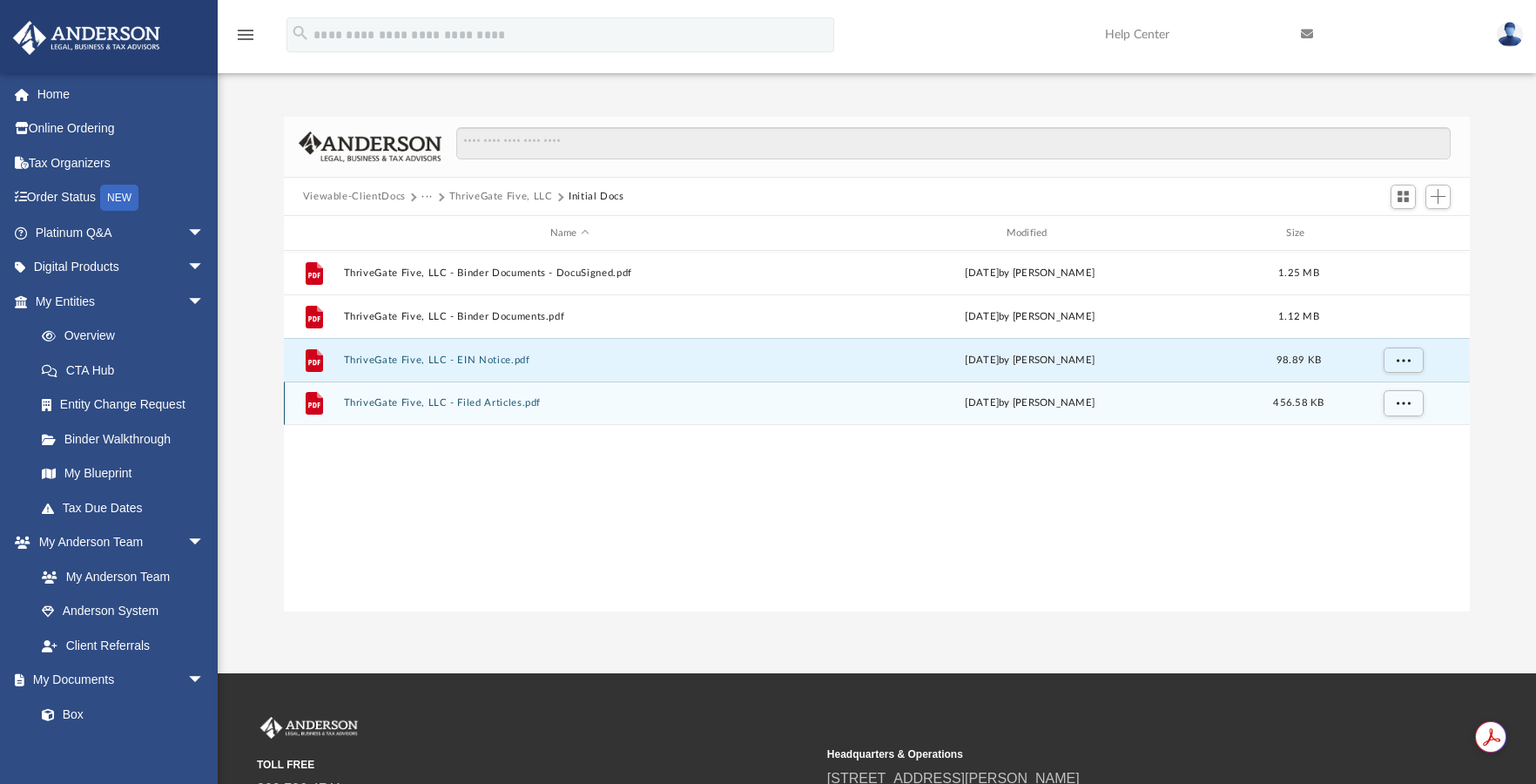
click at [408, 404] on button "ThriveGate Five, LLC - Filed Articles.pdf" at bounding box center [569, 403] width 453 height 12
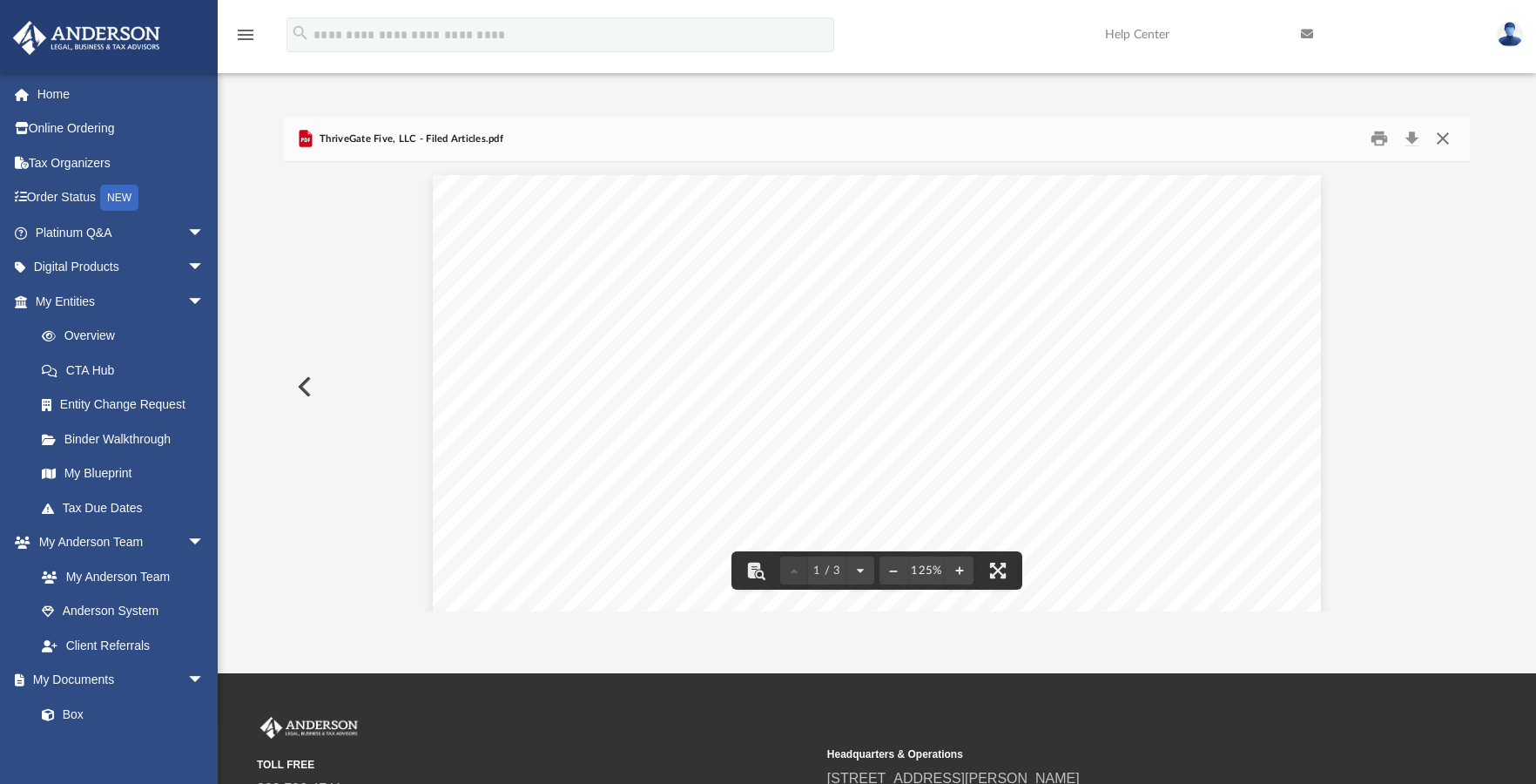
click at [1446, 138] on button "Close" at bounding box center [1443, 139] width 31 height 27
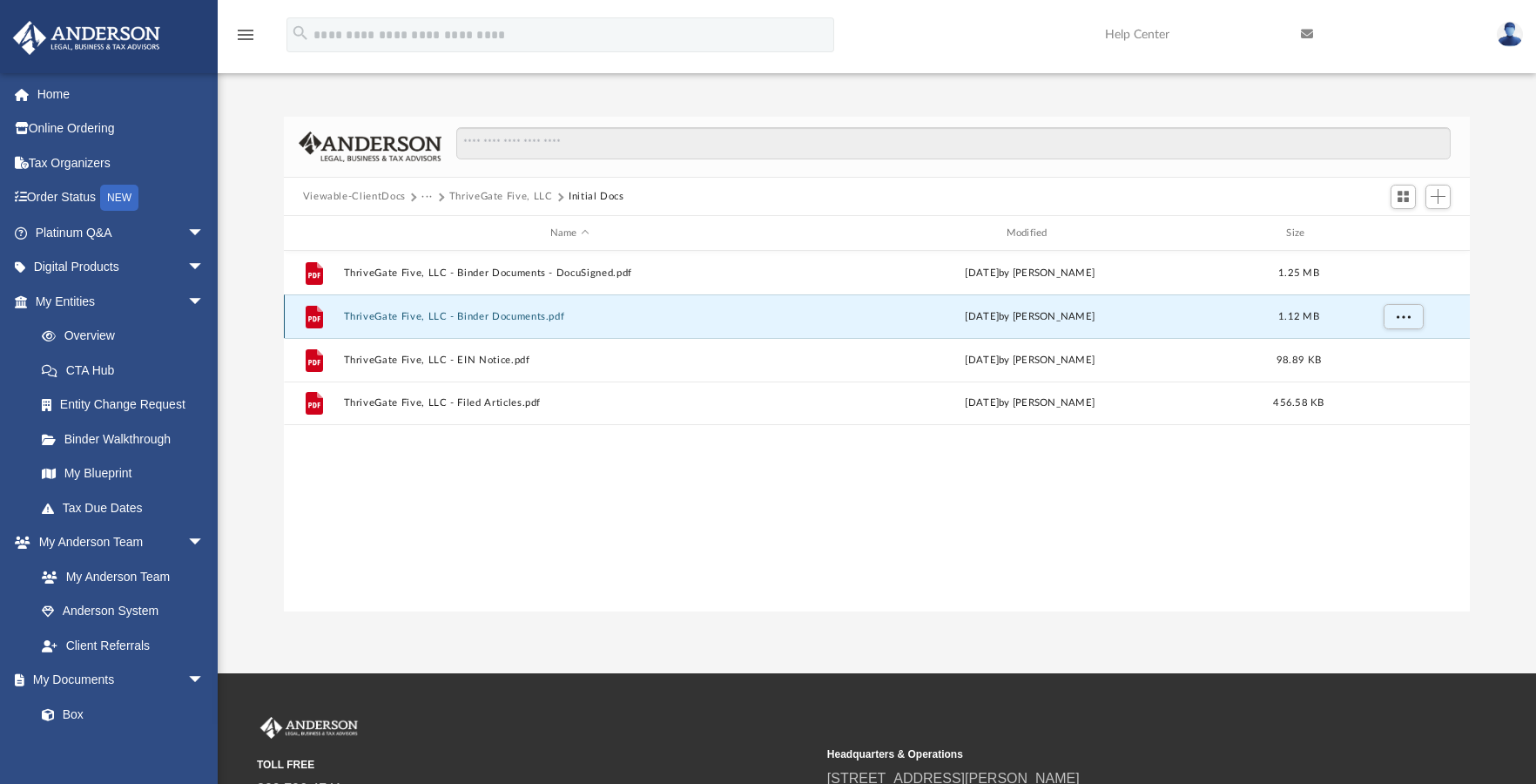
click at [512, 317] on button "ThriveGate Five, LLC - Binder Documents.pdf" at bounding box center [569, 316] width 453 height 12
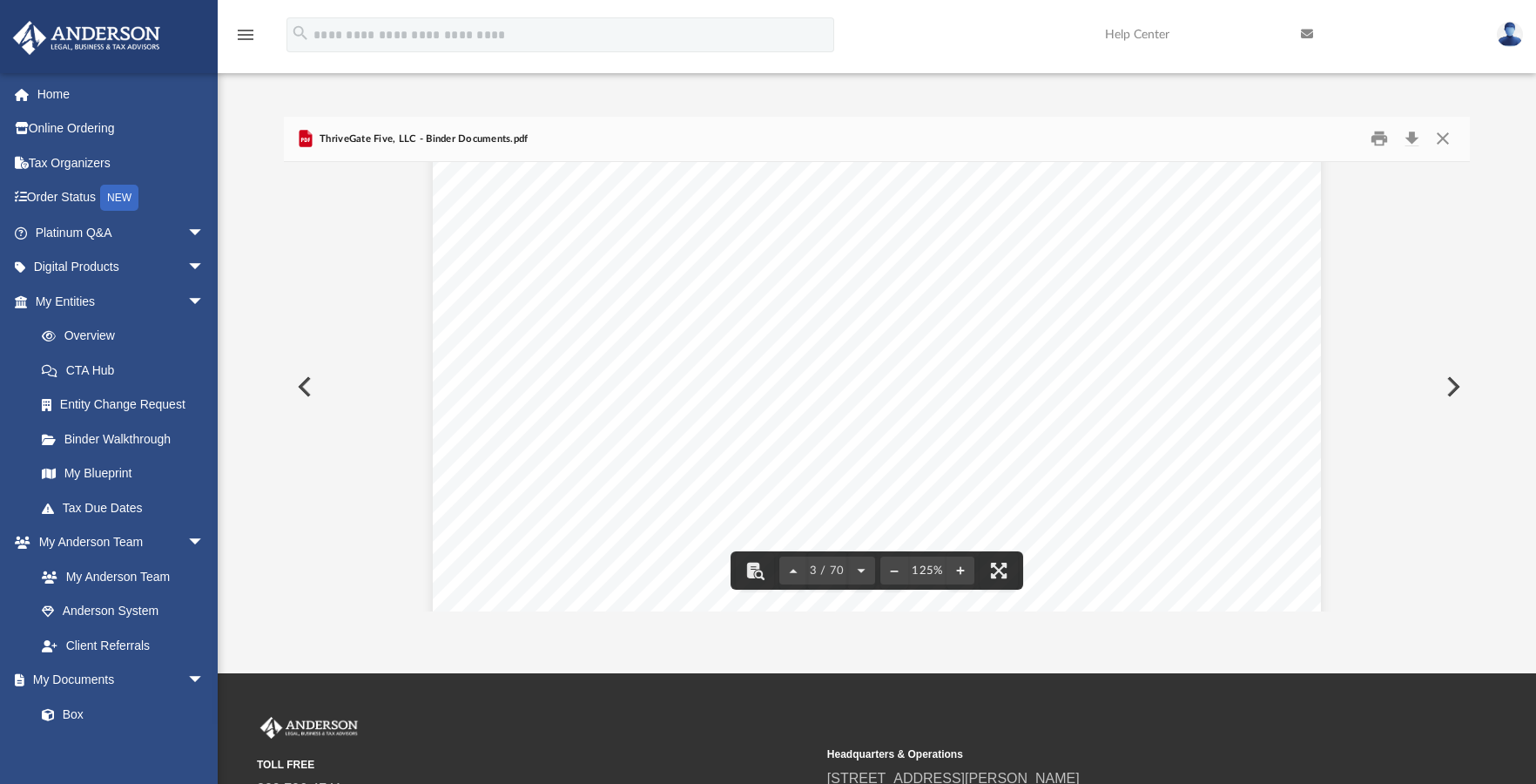
scroll to position [2836, 0]
click at [1445, 143] on button "Close" at bounding box center [1443, 139] width 31 height 27
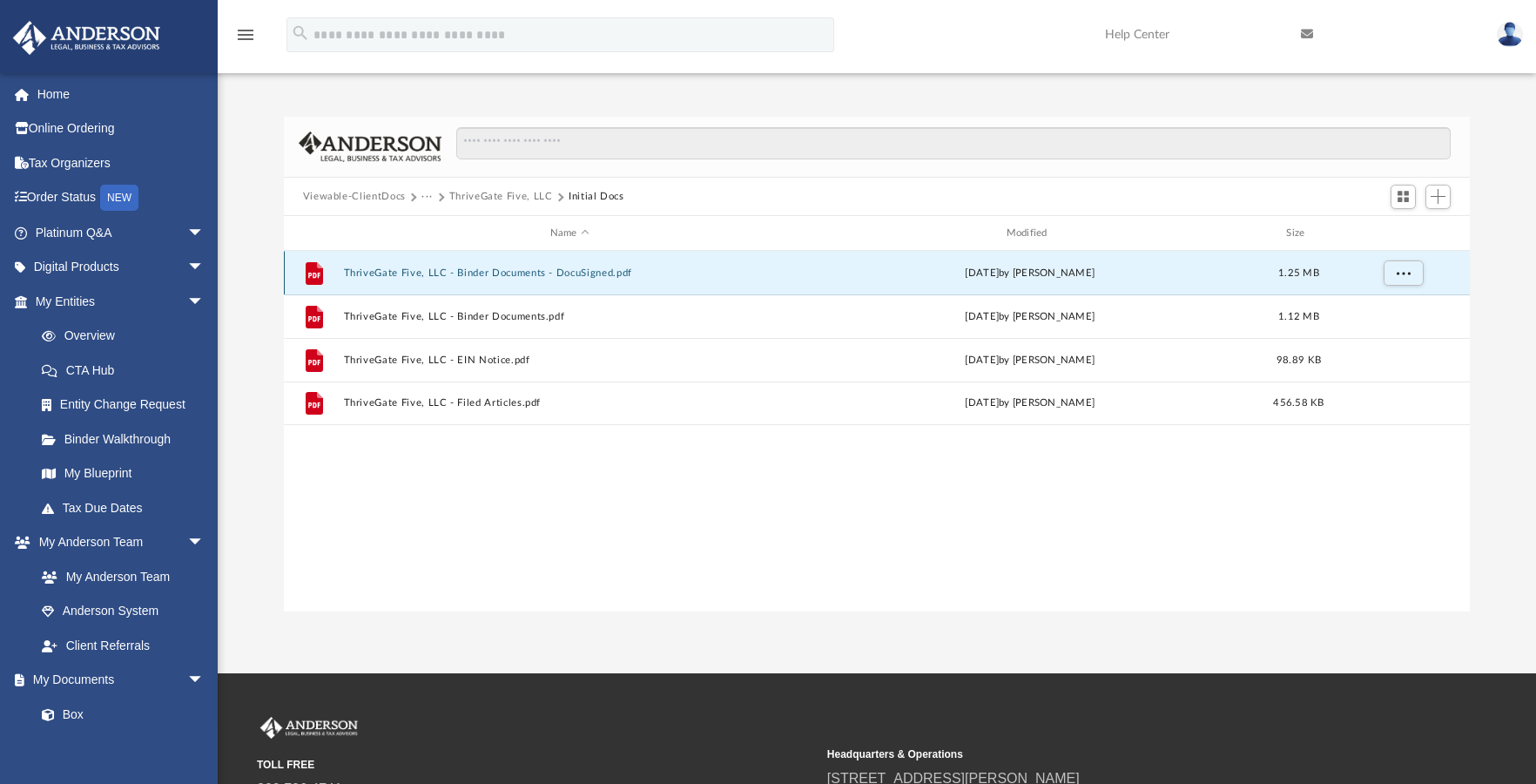
click at [503, 275] on button "ThriveGate Five, LLC - Binder Documents - DocuSigned.pdf" at bounding box center [569, 273] width 453 height 12
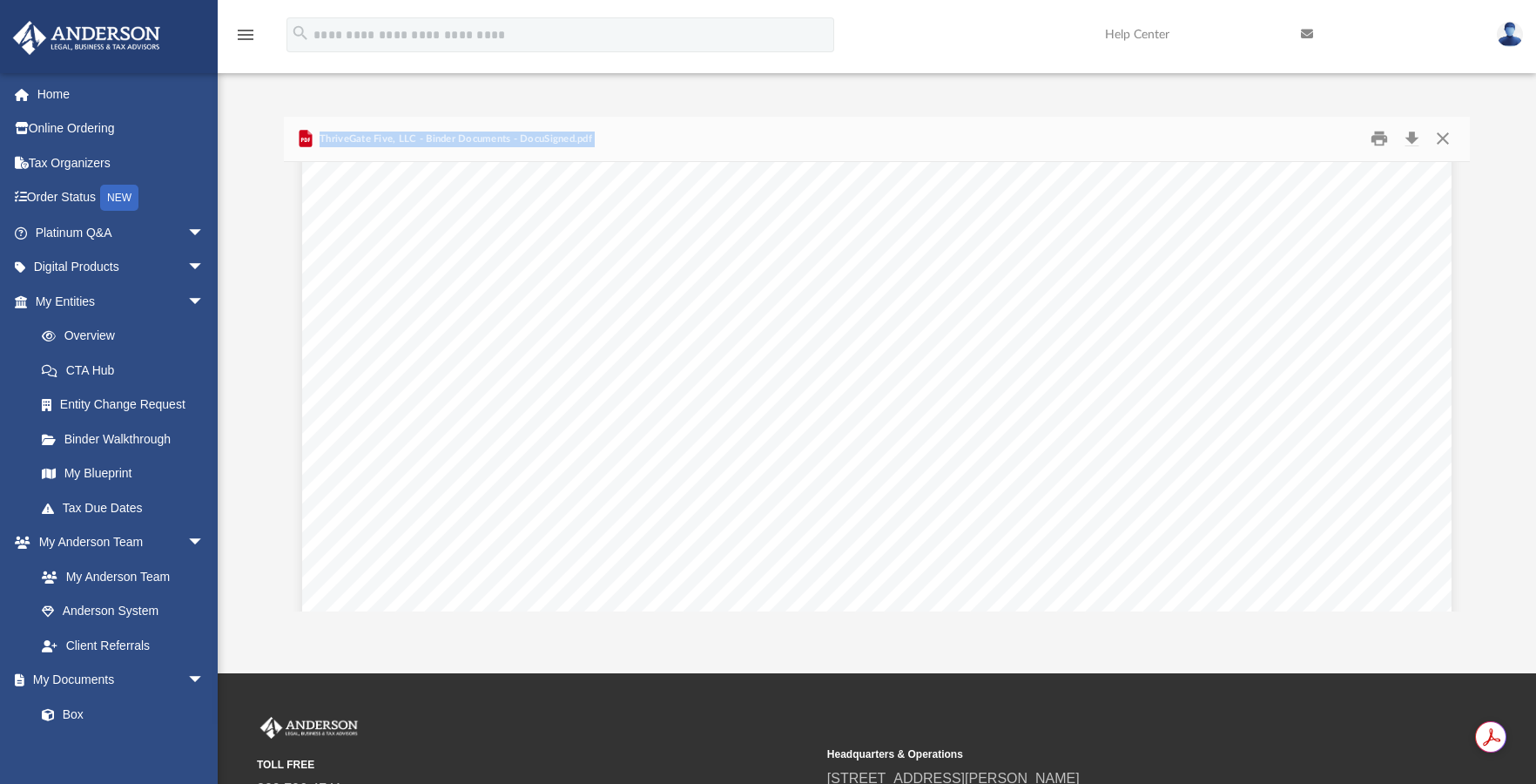
scroll to position [81310, 0]
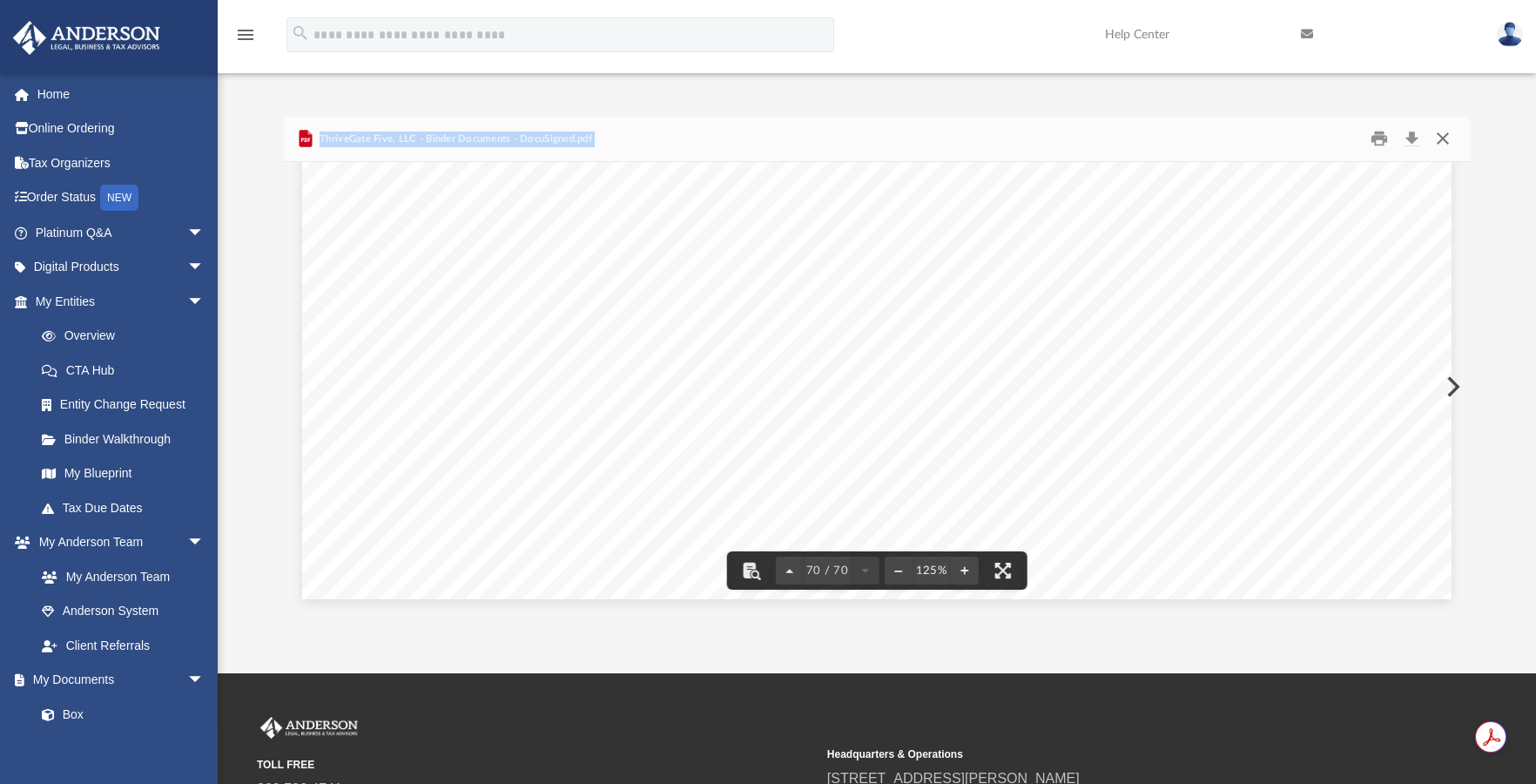
click at [1450, 138] on button "Close" at bounding box center [1443, 139] width 31 height 27
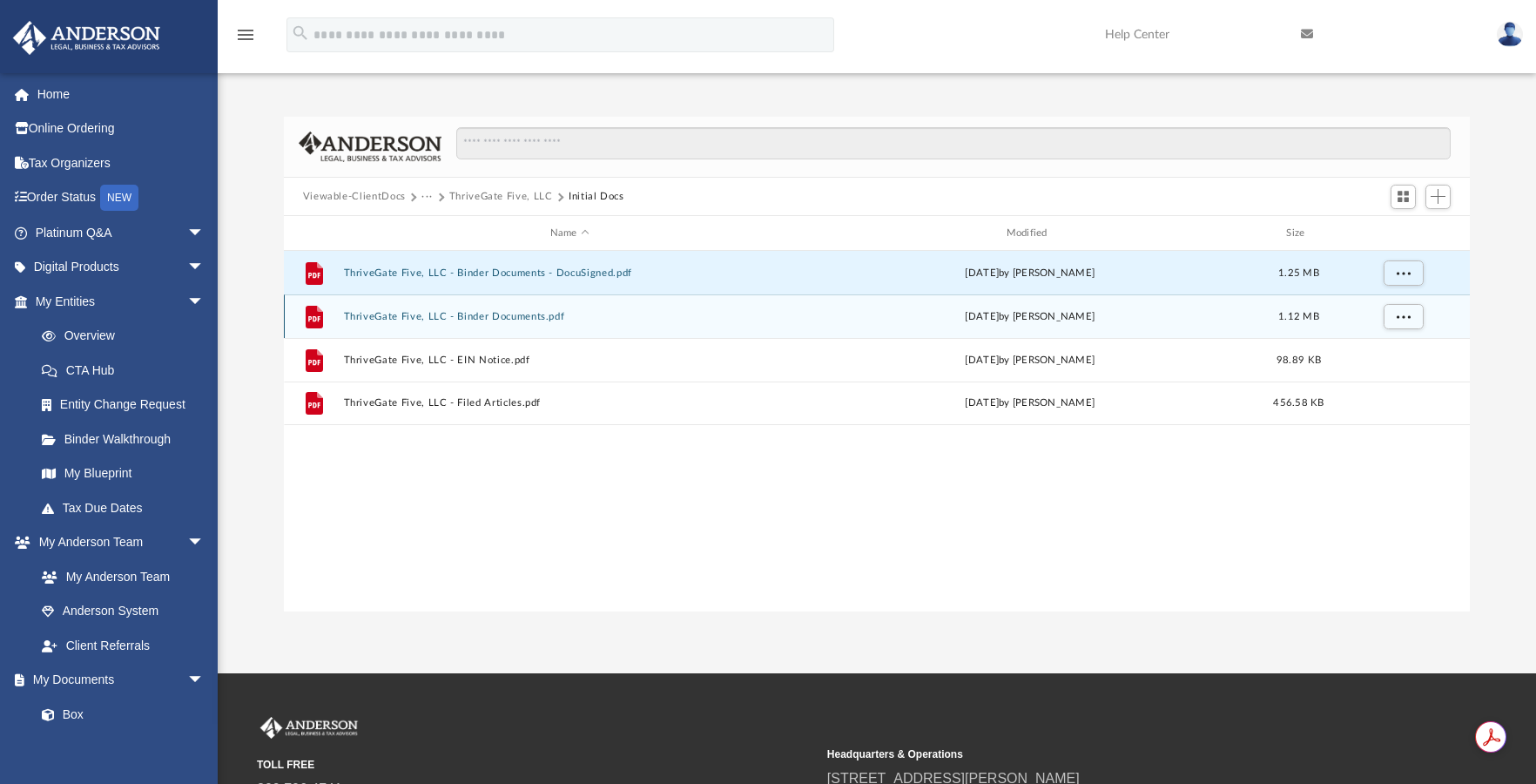
click at [528, 320] on button "ThriveGate Five, LLC - Binder Documents.pdf" at bounding box center [569, 316] width 453 height 12
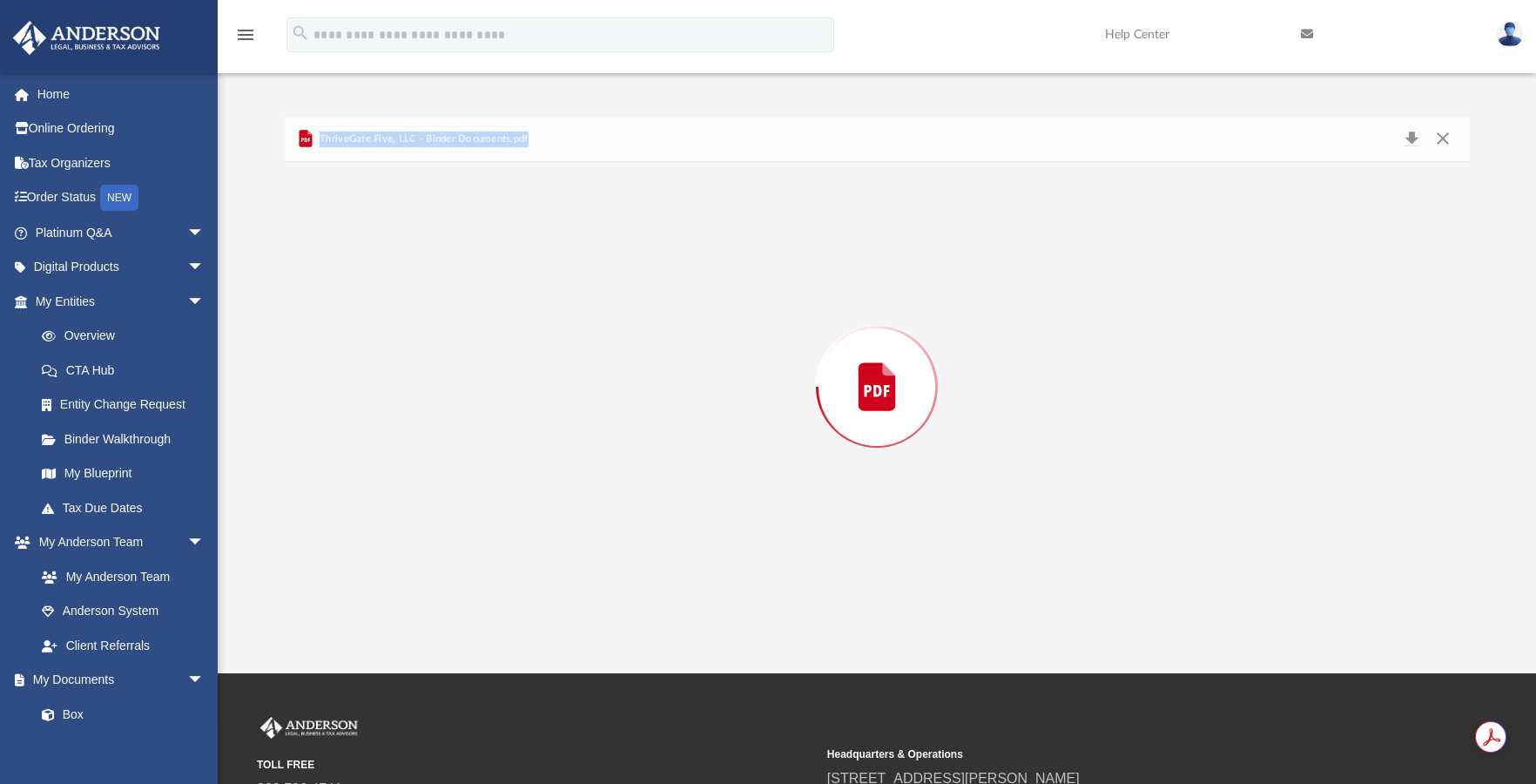
click at [528, 320] on div "Preview" at bounding box center [878, 387] width 1187 height 449
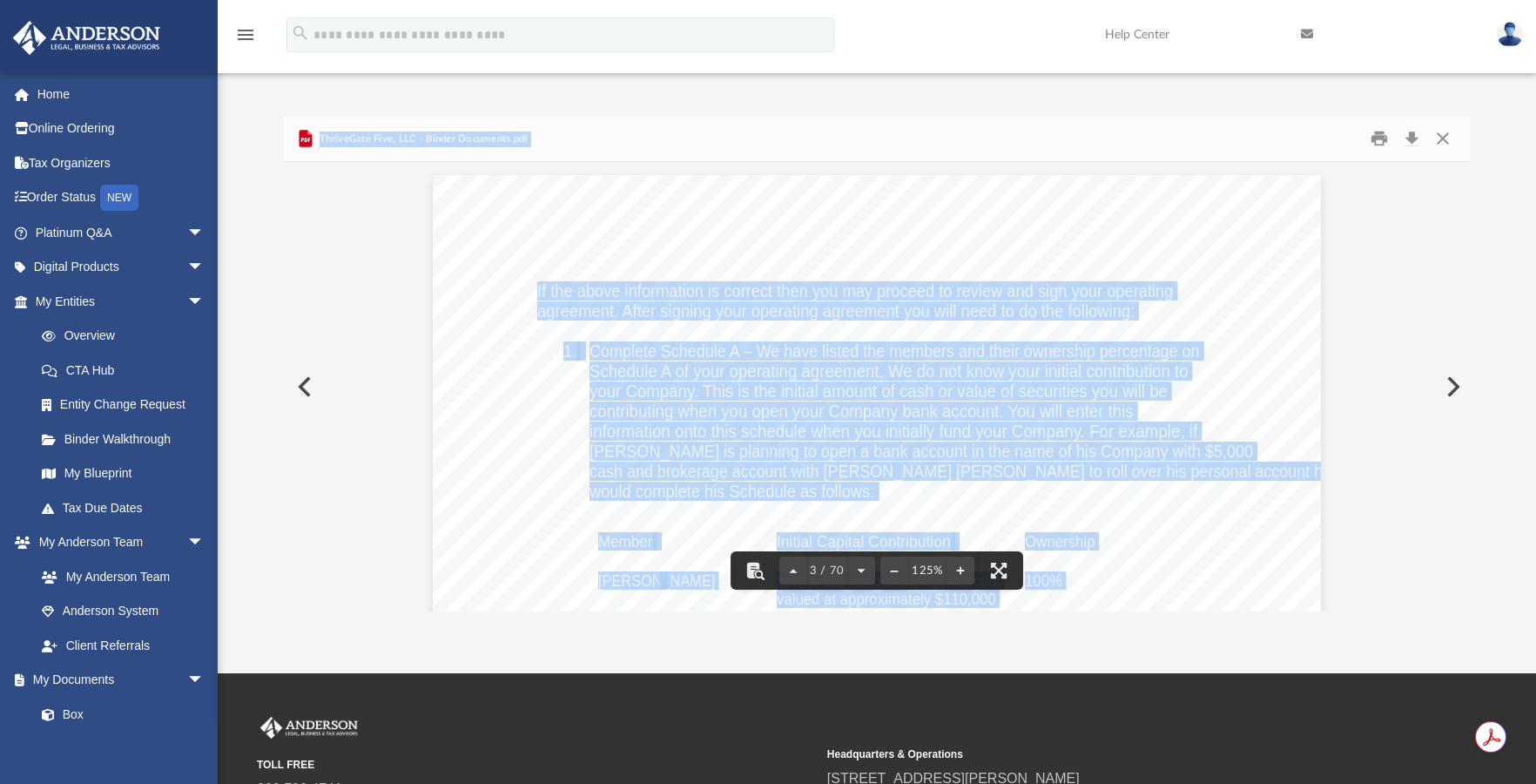
click at [603, 328] on div "If the above information is correct then you may proceed to review and sign you…" at bounding box center [877, 749] width 889 height 1149
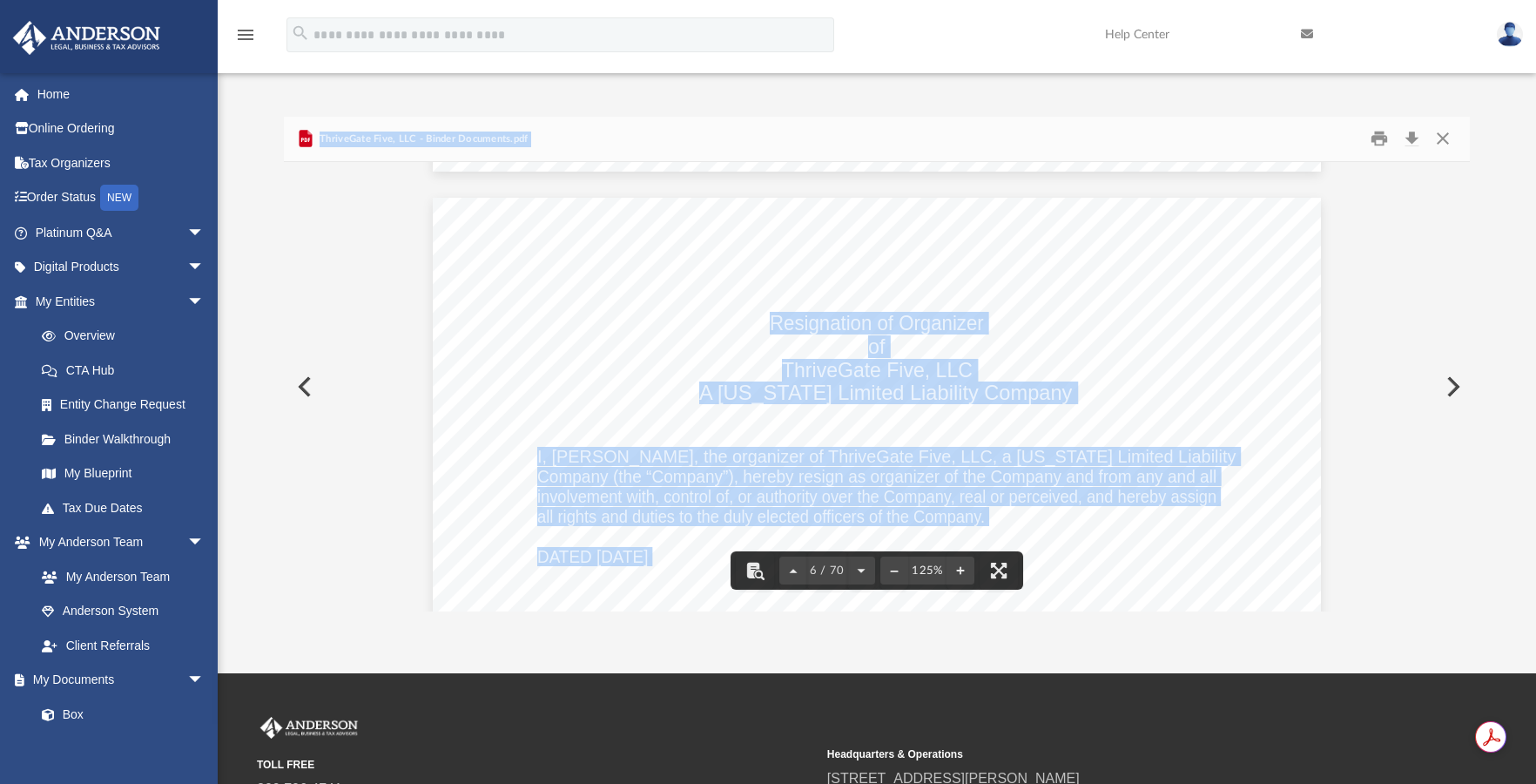
scroll to position [5856, 0]
click at [1443, 137] on button "Close" at bounding box center [1443, 139] width 31 height 27
